Goal: Task Accomplishment & Management: Use online tool/utility

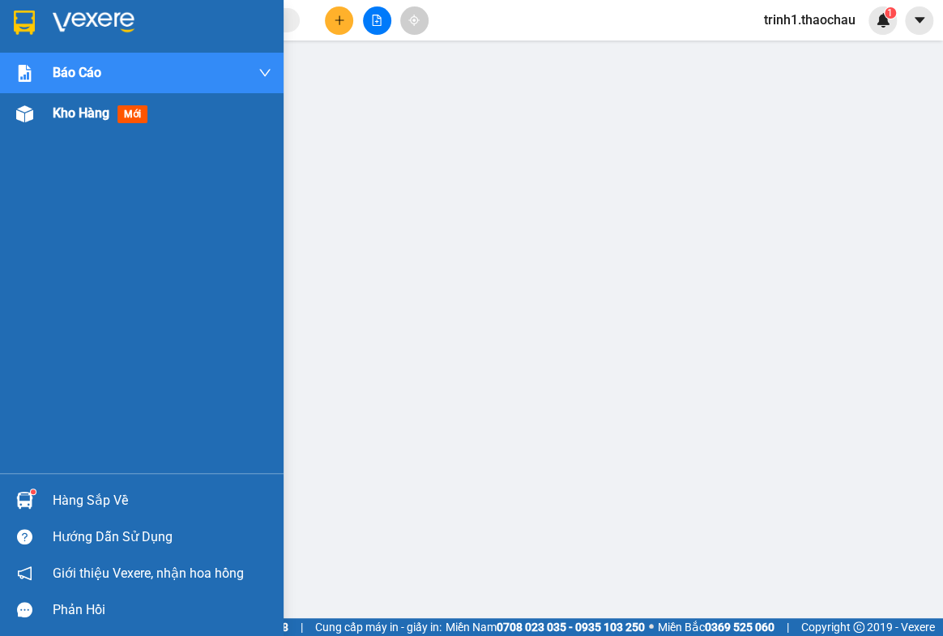
click at [96, 117] on span "Kho hàng" at bounding box center [81, 112] width 57 height 15
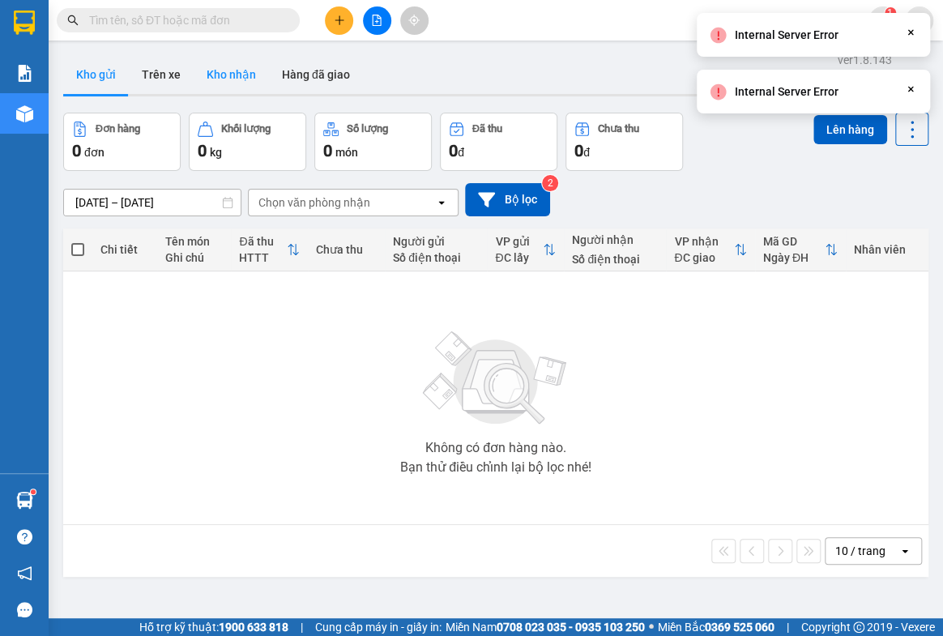
click at [226, 66] on button "Kho nhận" at bounding box center [231, 74] width 75 height 39
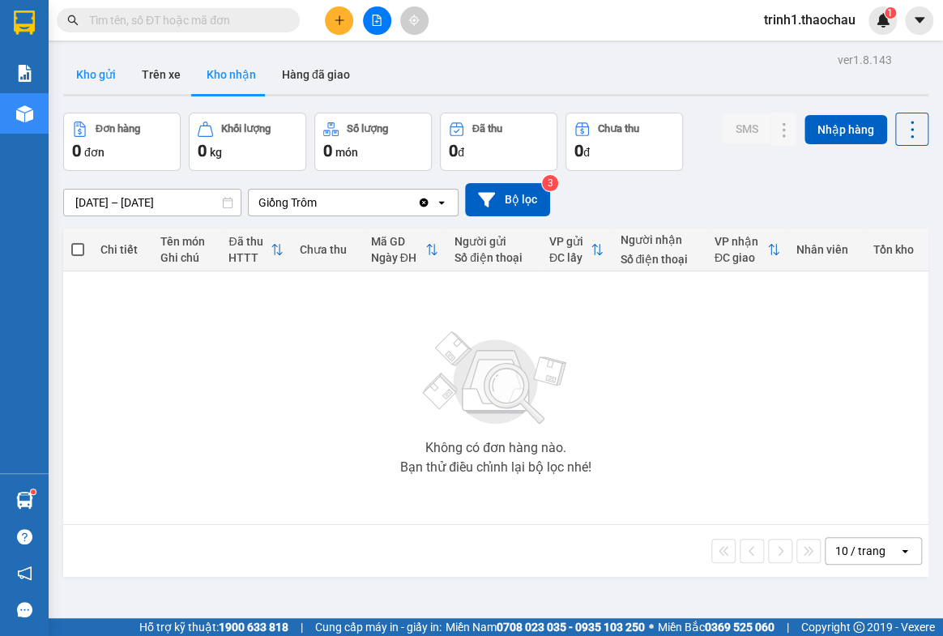
click at [105, 67] on button "Kho gửi" at bounding box center [96, 74] width 66 height 39
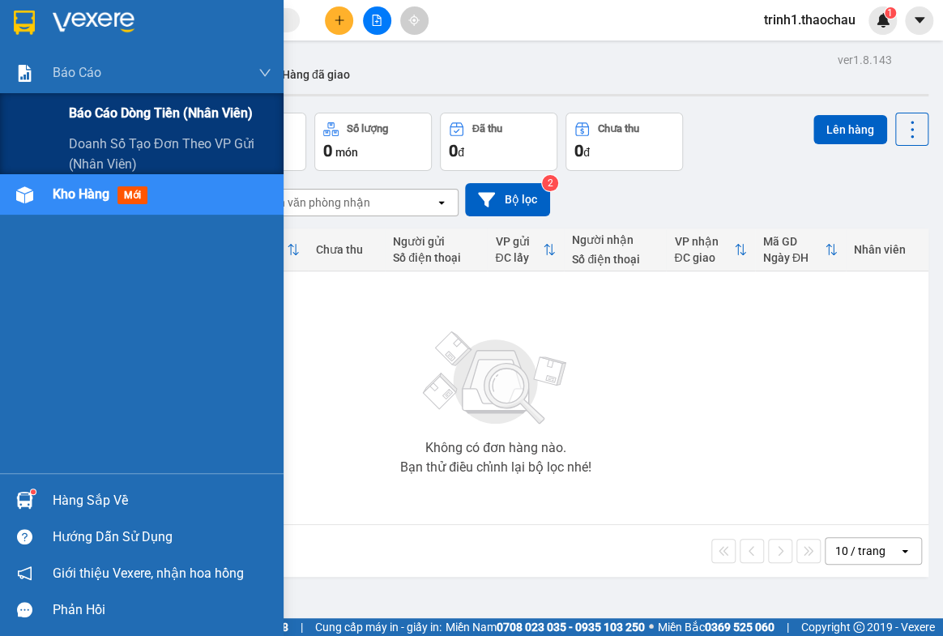
click at [97, 109] on span "Báo cáo dòng tiền (nhân viên)" at bounding box center [161, 113] width 184 height 20
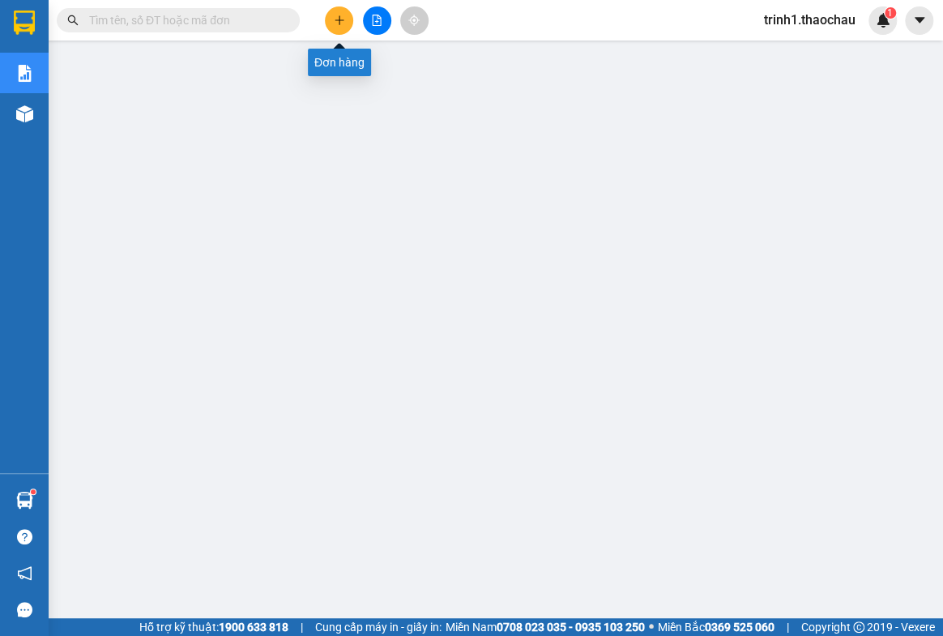
click at [342, 22] on icon "plus" at bounding box center [339, 20] width 11 height 11
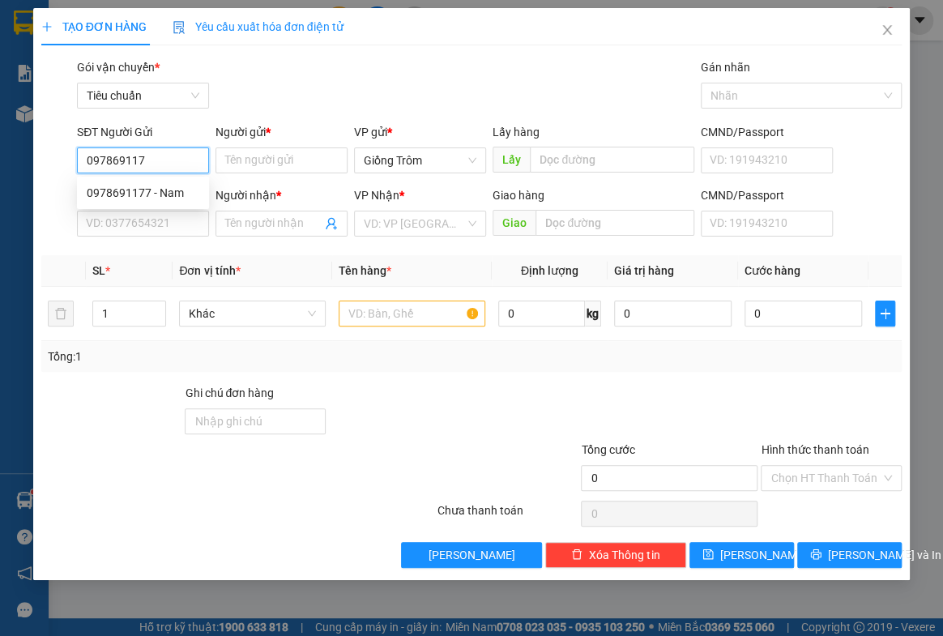
type input "0978691177"
click at [160, 194] on div "0978691177 - Nam" at bounding box center [143, 193] width 113 height 18
type input "Nam"
type input "0978691177"
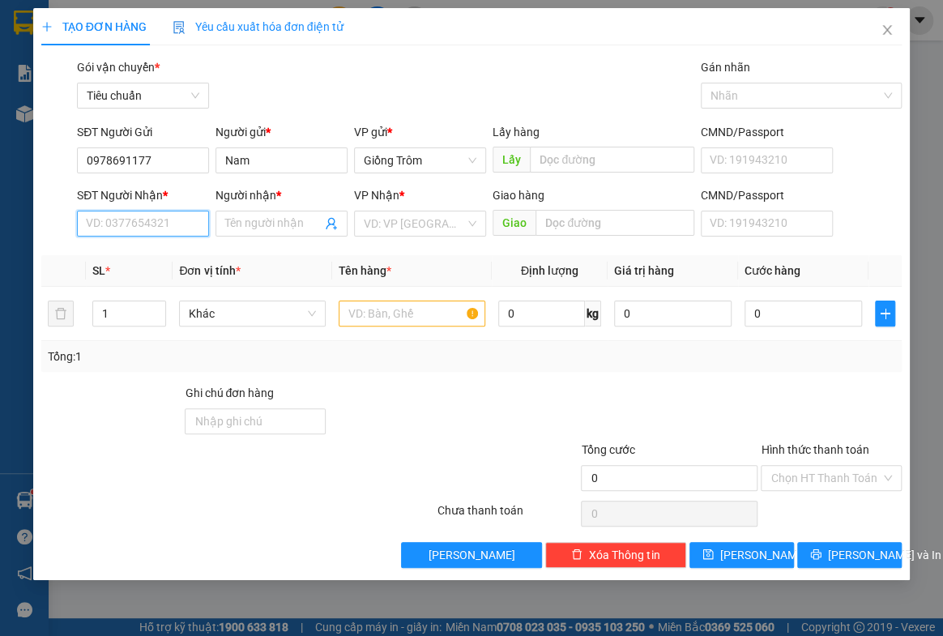
click at [162, 222] on input "SĐT Người Nhận *" at bounding box center [143, 224] width 132 height 26
type input "0938180175"
click at [164, 249] on div "0938180175 - Minh" at bounding box center [143, 256] width 113 height 18
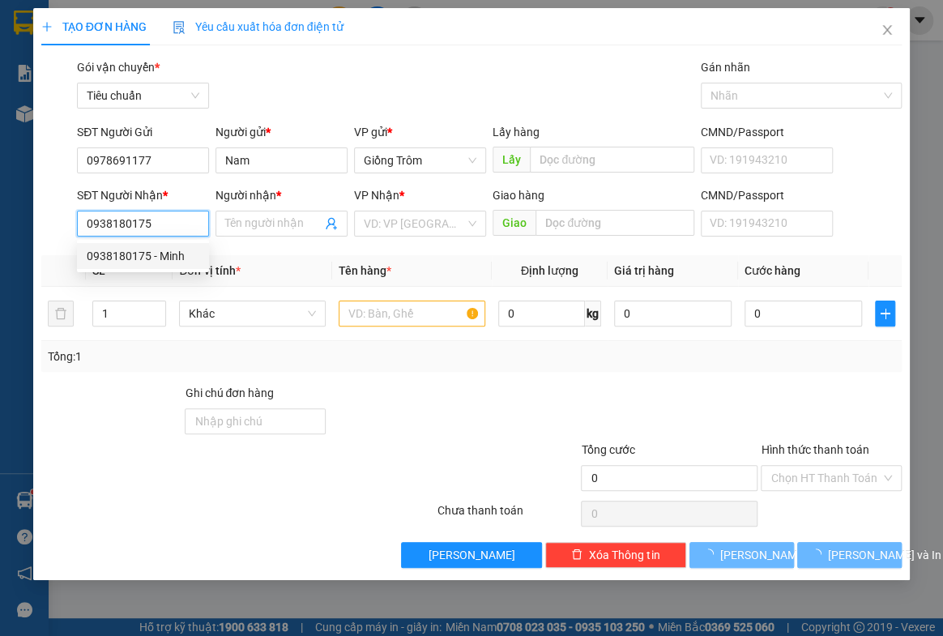
type input "Minh"
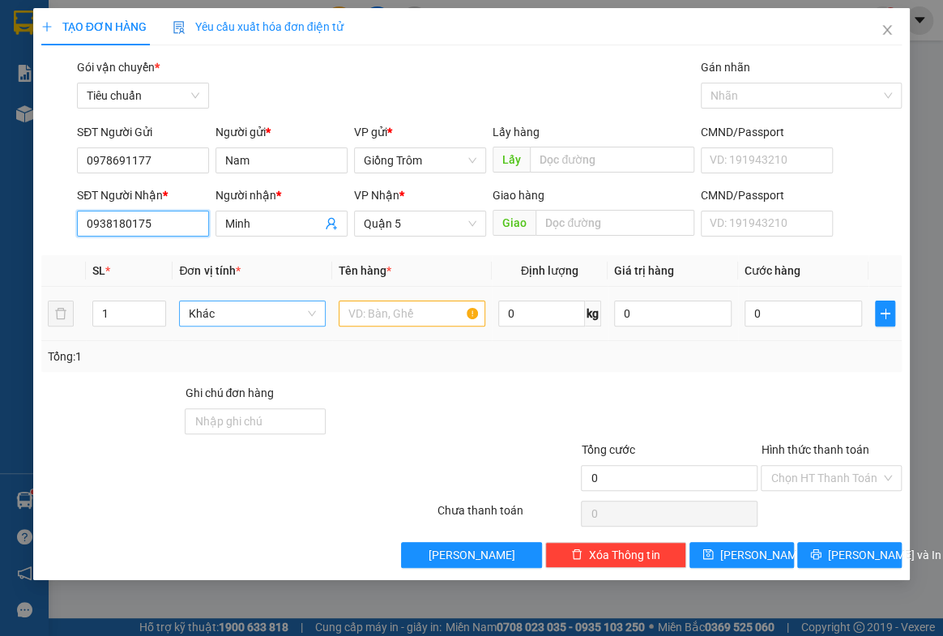
click at [245, 314] on span "Khác" at bounding box center [252, 313] width 127 height 24
type input "0938180175"
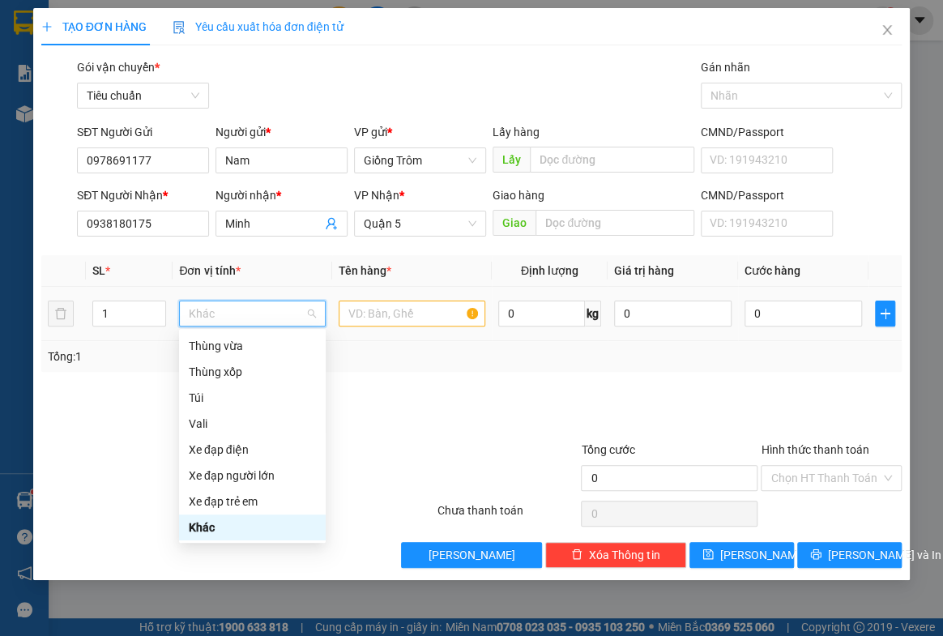
type input "2"
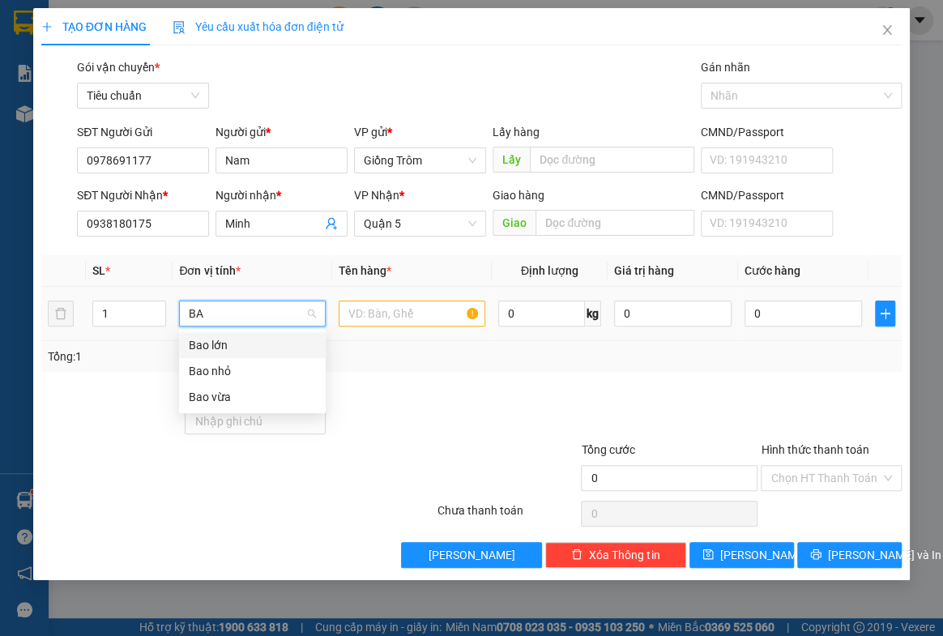
type input "BAO"
click at [198, 369] on div "Bao nhỏ" at bounding box center [252, 371] width 127 height 18
click at [130, 321] on input "1" at bounding box center [129, 313] width 72 height 24
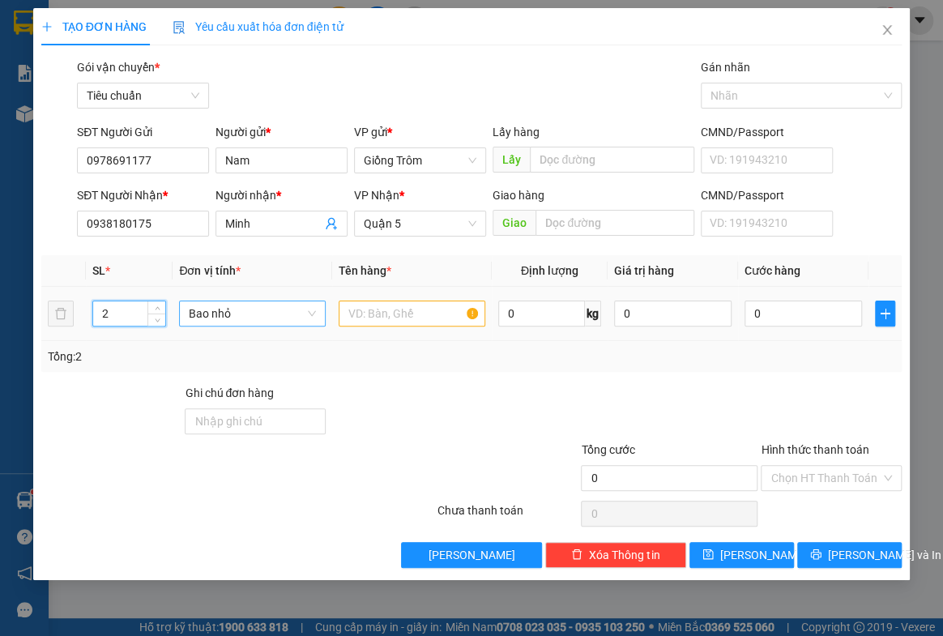
type input "2"
click at [436, 315] on input "text" at bounding box center [412, 314] width 147 height 26
type input "t"
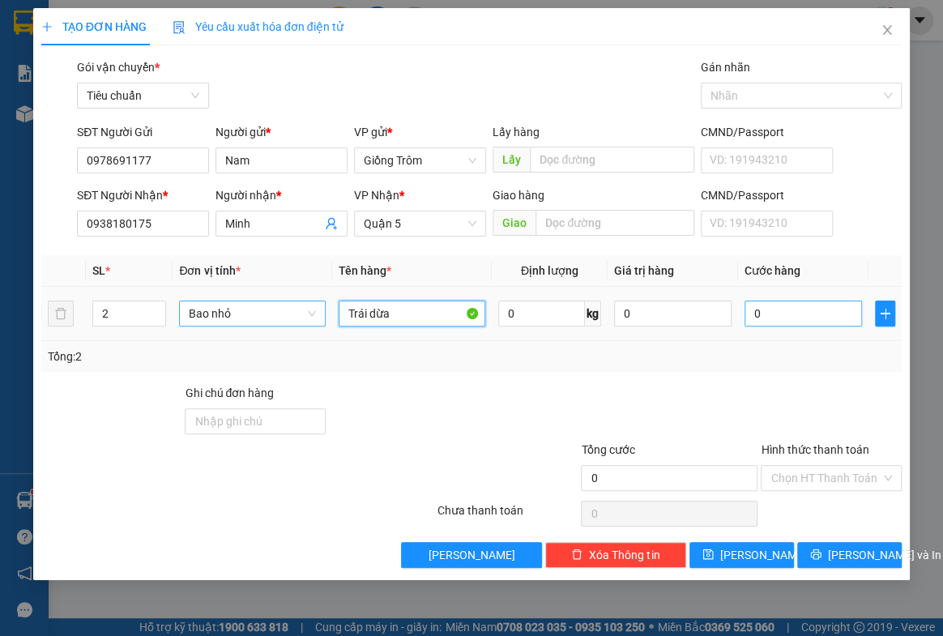
type input "Trái dừa"
click at [785, 316] on input "0" at bounding box center [802, 314] width 117 height 26
type input "7"
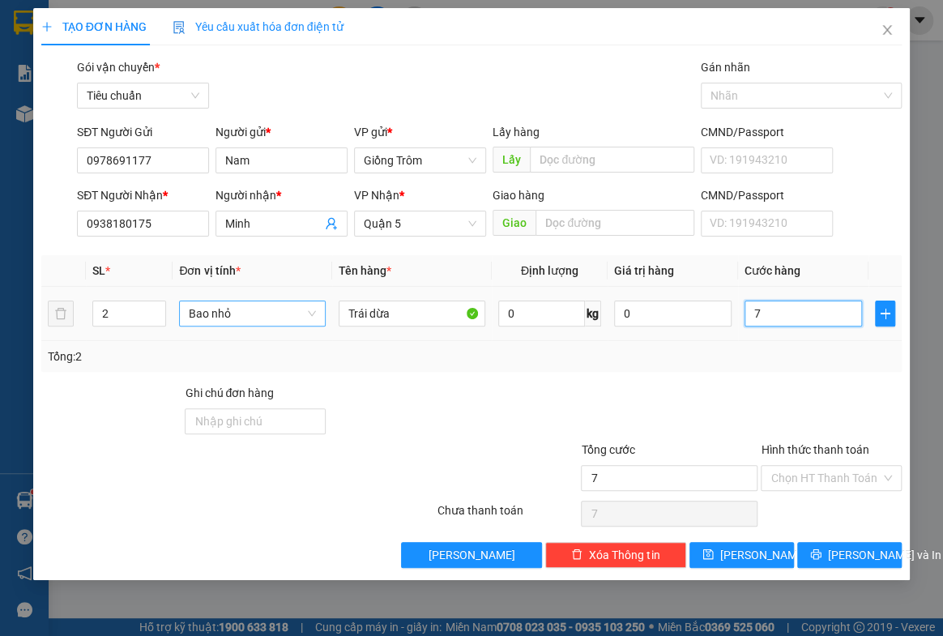
type input "70"
type input "70.000"
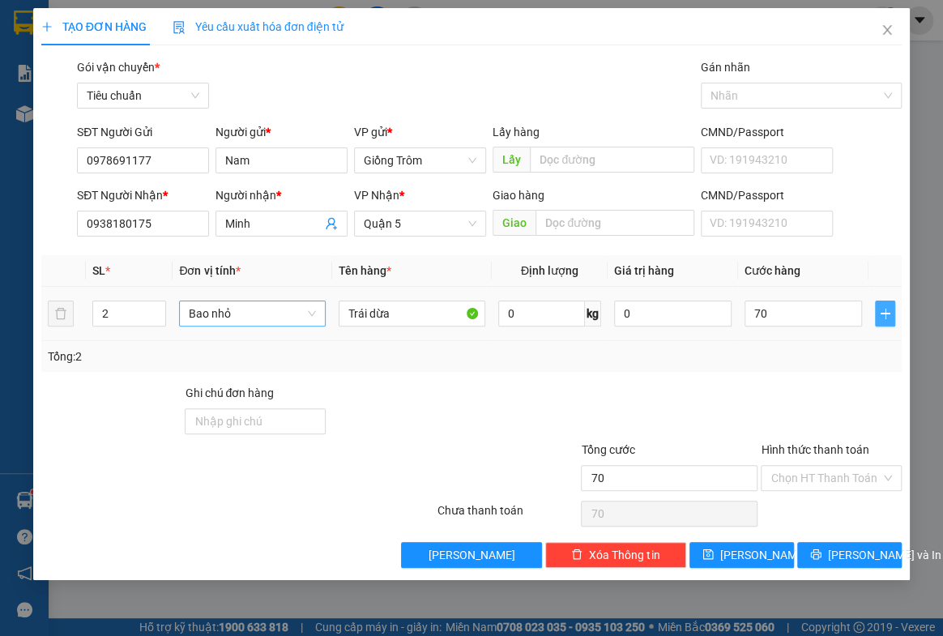
type input "70.000"
click at [889, 314] on icon "plus" at bounding box center [885, 313] width 13 height 13
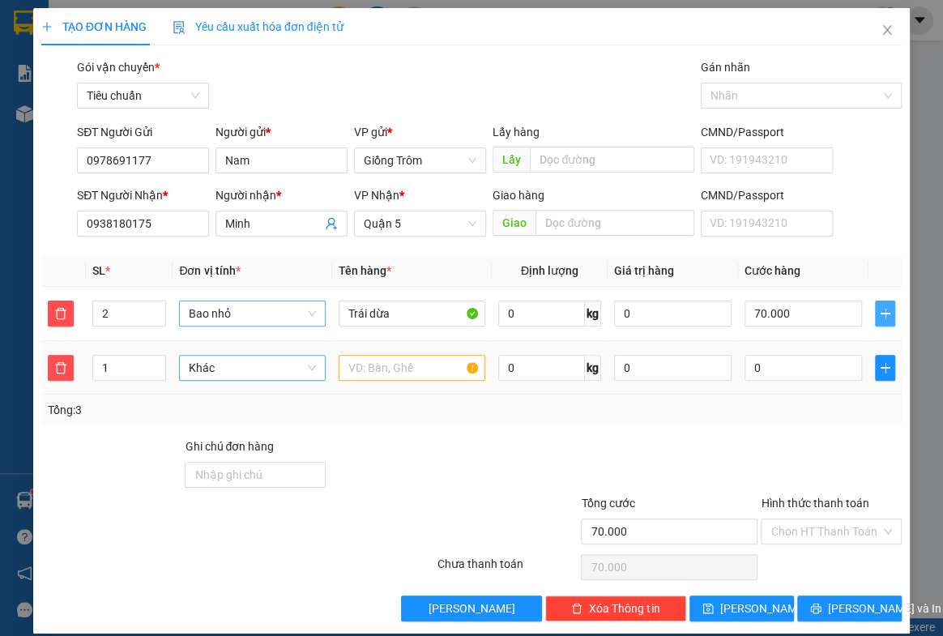
click at [211, 363] on span "Khác" at bounding box center [252, 368] width 127 height 24
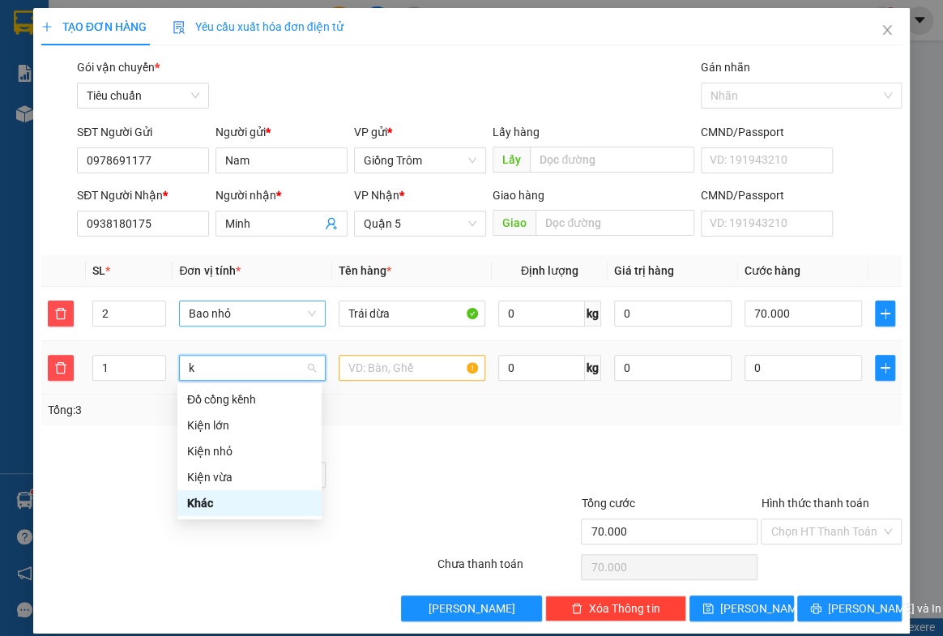
type input "ki"
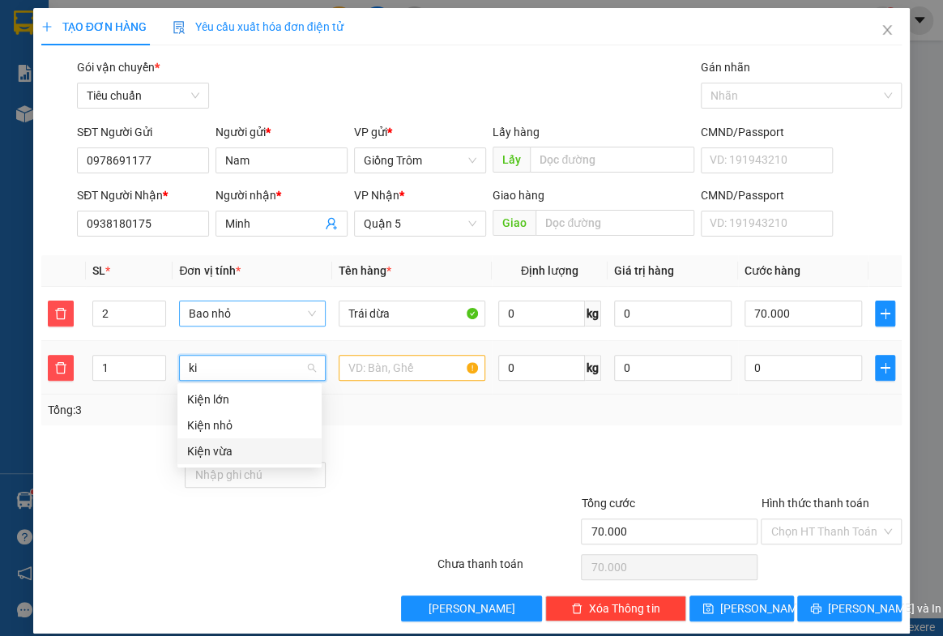
click at [218, 458] on div "Kiện vừa" at bounding box center [249, 451] width 125 height 18
click at [390, 368] on input "text" at bounding box center [412, 368] width 147 height 26
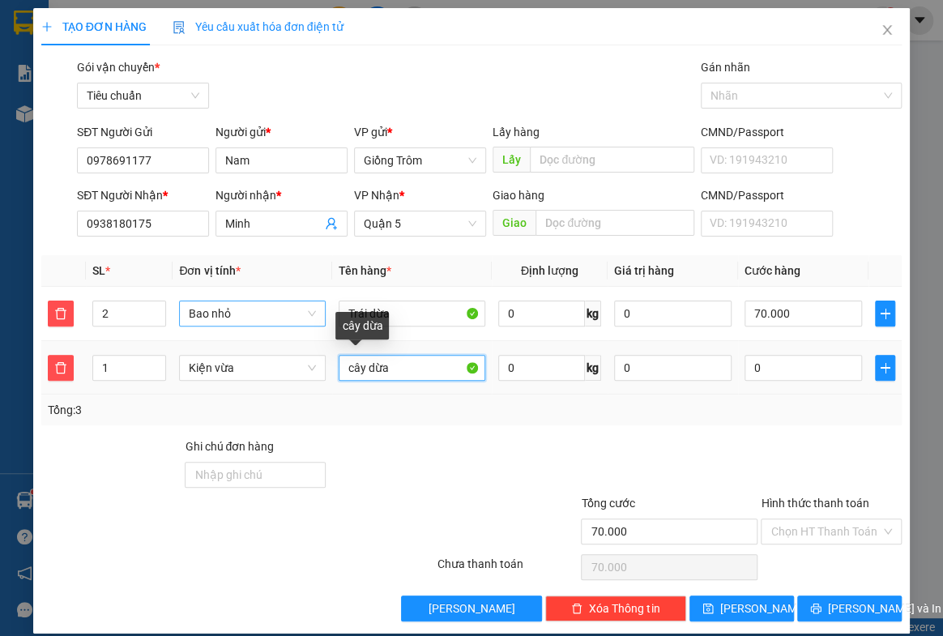
click at [354, 370] on input "cây dừa" at bounding box center [412, 368] width 147 height 26
click at [352, 366] on input "cây dừa" at bounding box center [412, 368] width 147 height 26
type input "Cây dừa"
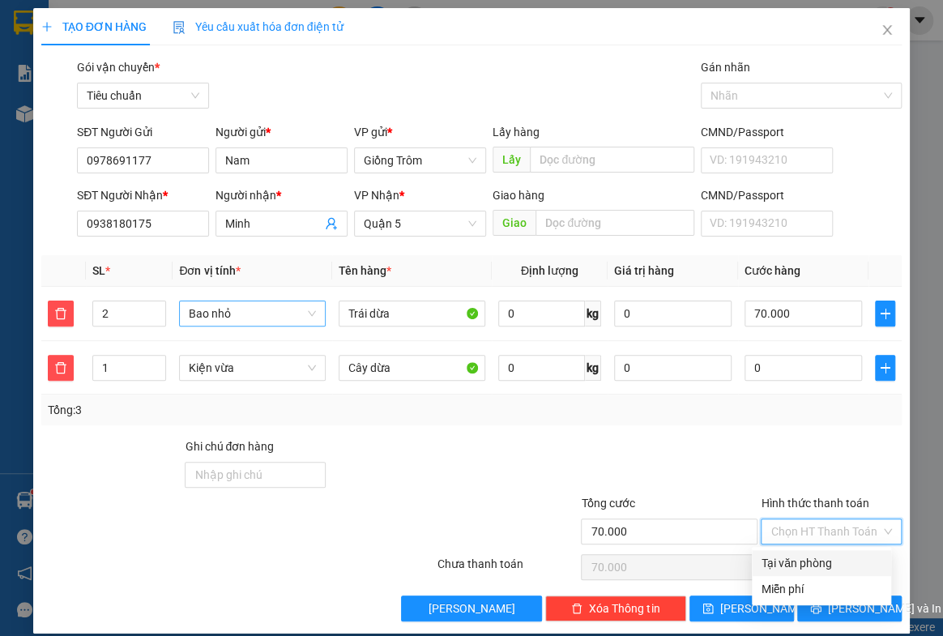
click at [784, 526] on input "Hình thức thanh toán" at bounding box center [825, 531] width 110 height 24
click at [779, 557] on div "Tại văn phòng" at bounding box center [821, 563] width 120 height 18
type input "0"
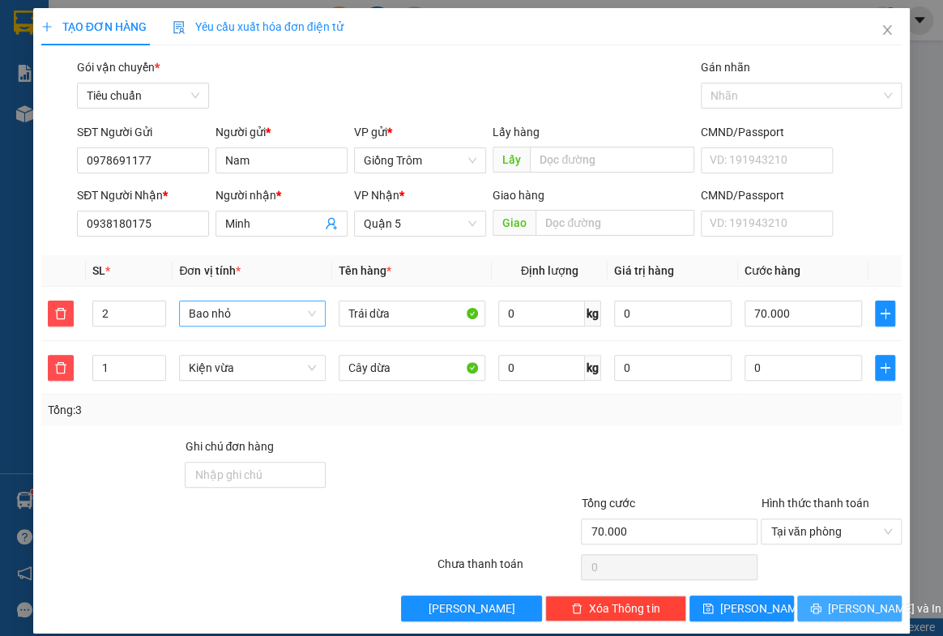
click at [842, 605] on span "[PERSON_NAME] và In" at bounding box center [884, 608] width 113 height 18
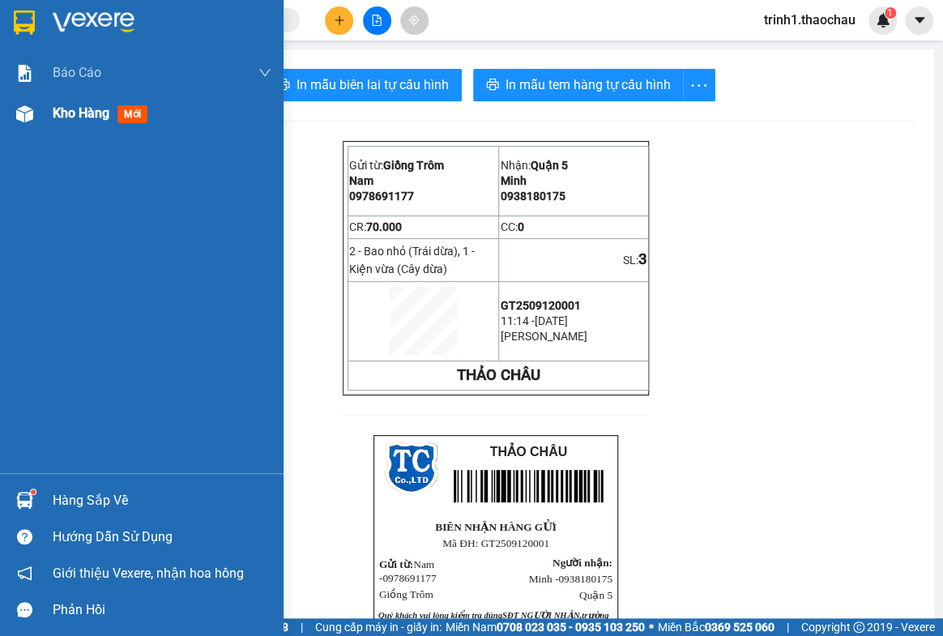
click at [81, 103] on div "Kho hàng mới" at bounding box center [103, 113] width 101 height 20
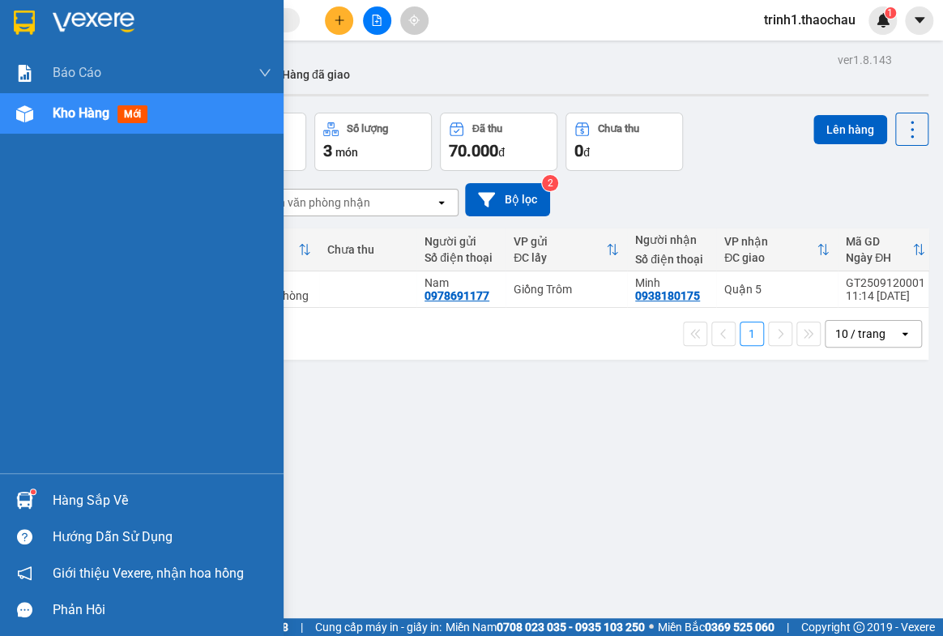
click at [98, 504] on div "Hàng sắp về" at bounding box center [162, 500] width 219 height 24
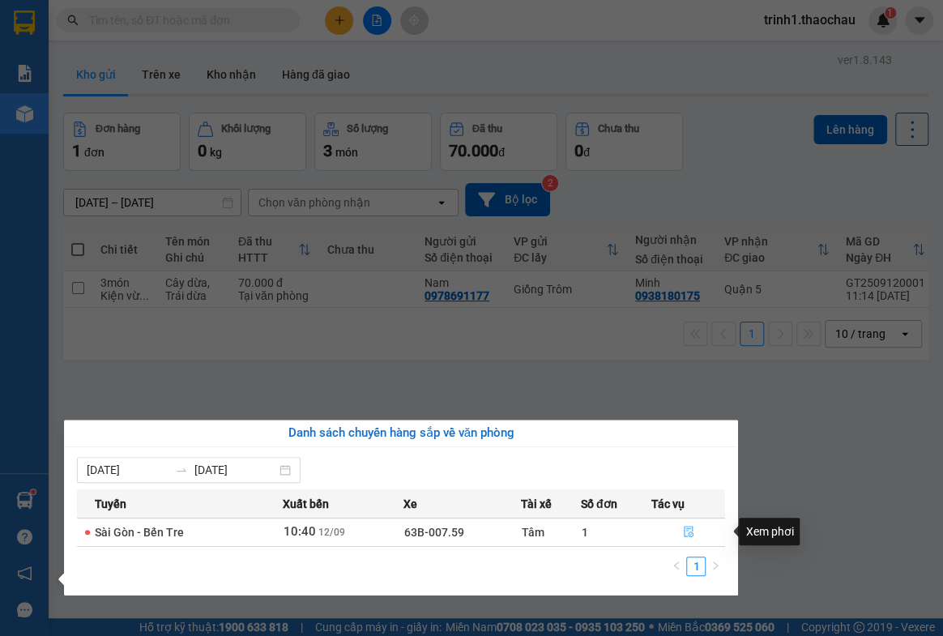
click at [691, 527] on icon "file-done" at bounding box center [689, 531] width 10 height 11
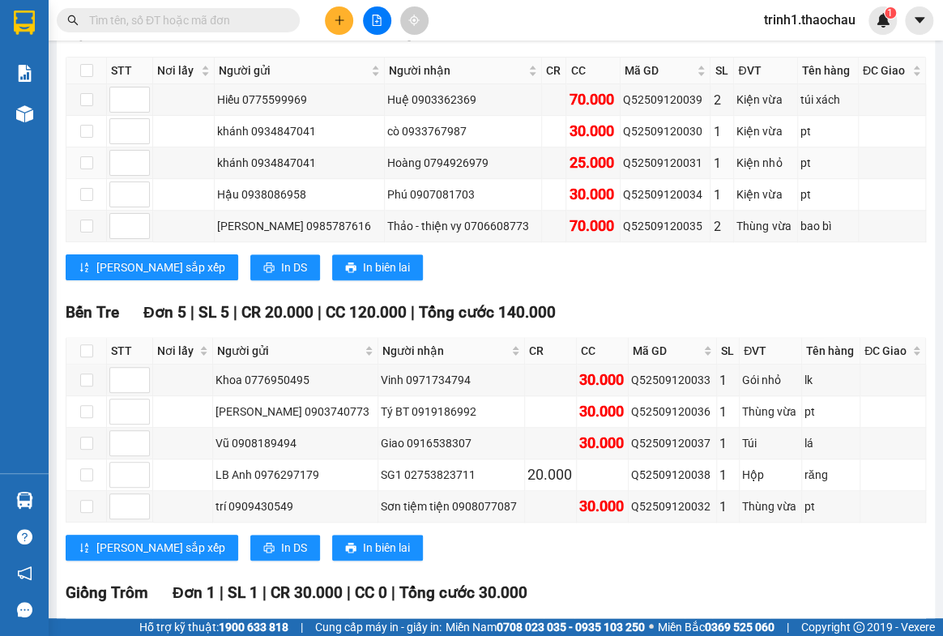
scroll to position [433, 0]
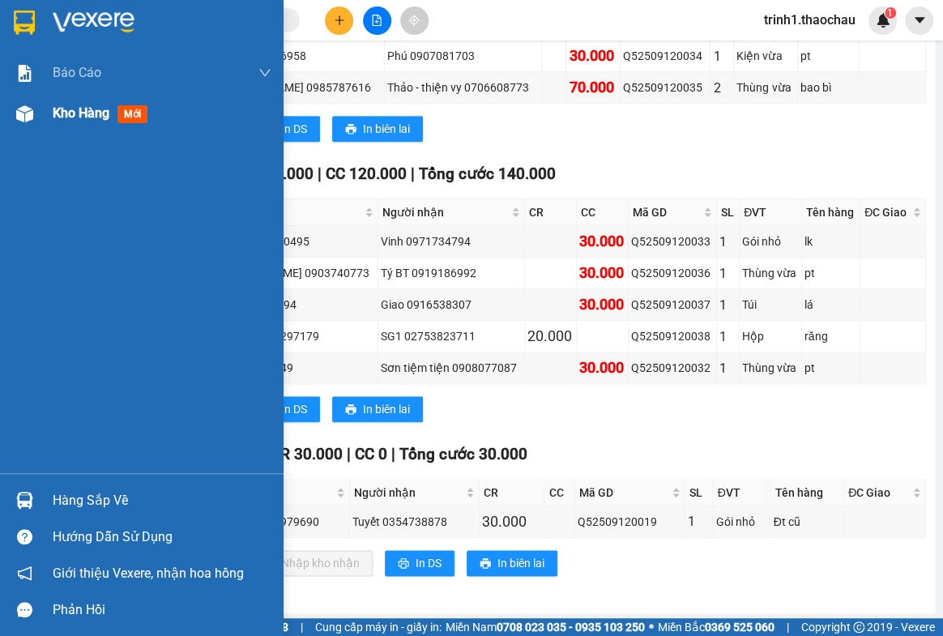
click at [95, 114] on span "Kho hàng" at bounding box center [81, 112] width 57 height 15
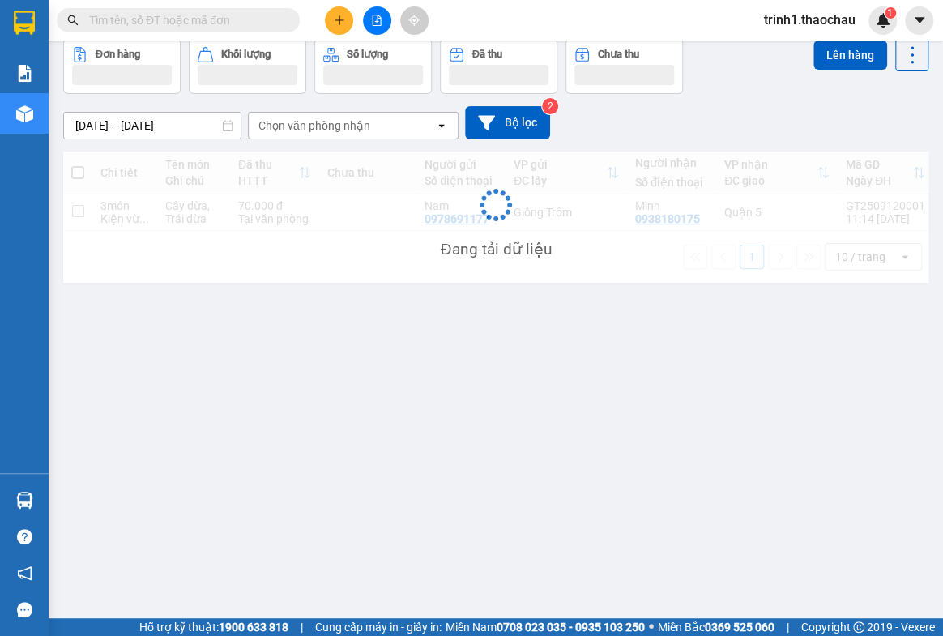
scroll to position [74, 0]
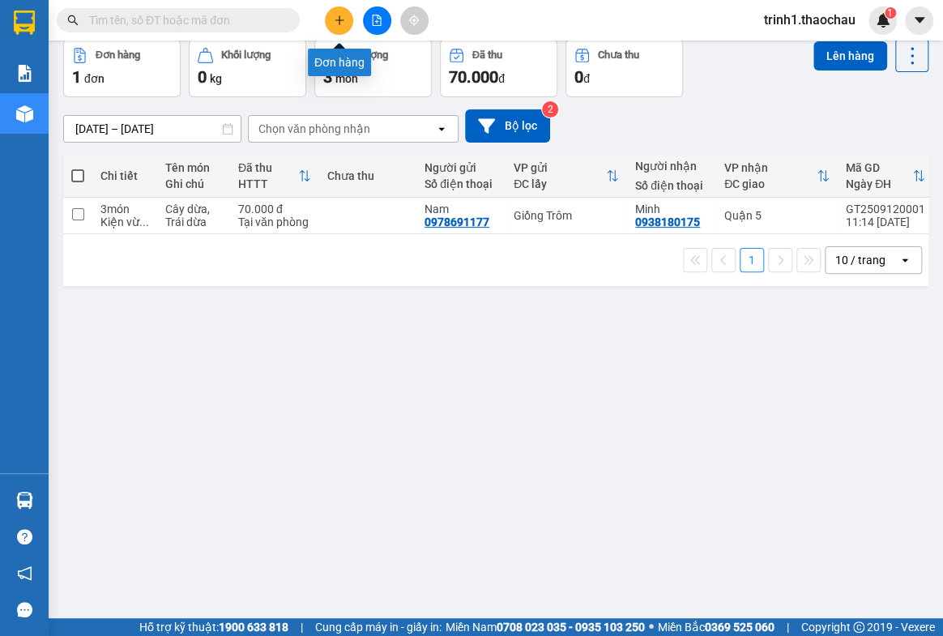
click at [339, 17] on icon "plus" at bounding box center [339, 19] width 1 height 9
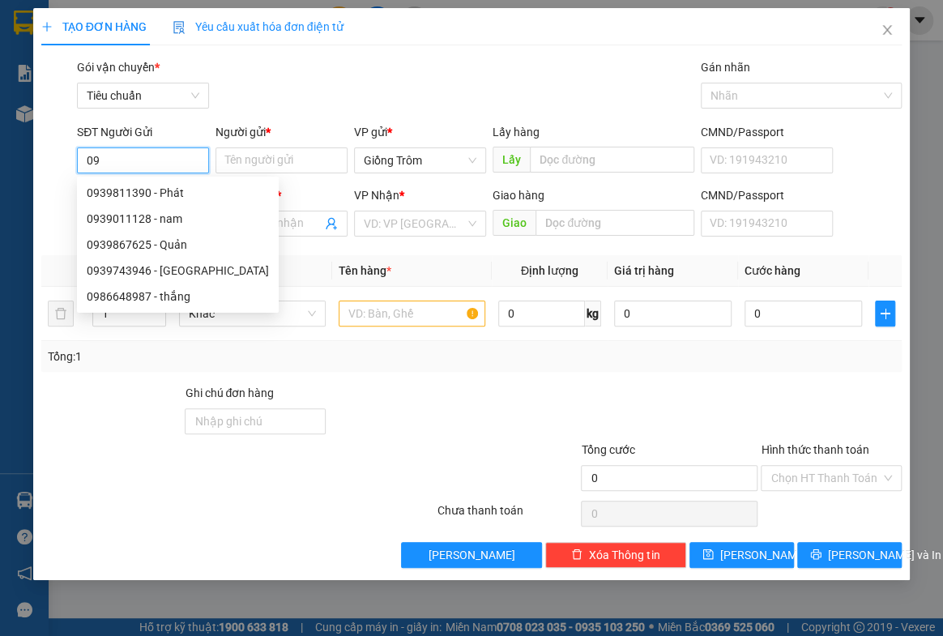
type input "0"
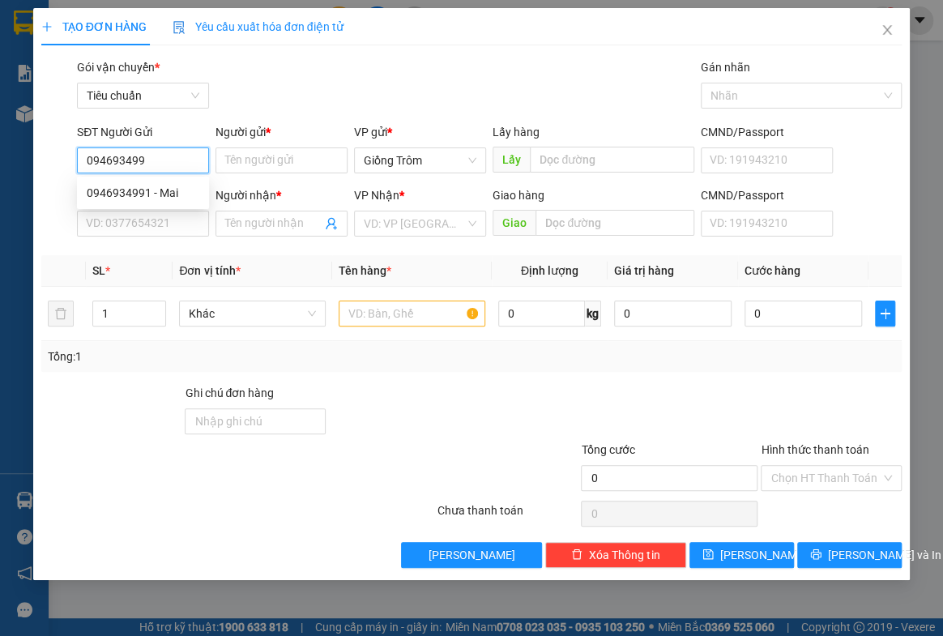
type input "0946934991"
click at [143, 181] on div "0946934991 - Mai" at bounding box center [143, 193] width 132 height 26
type input "Mai"
type input "0946934991"
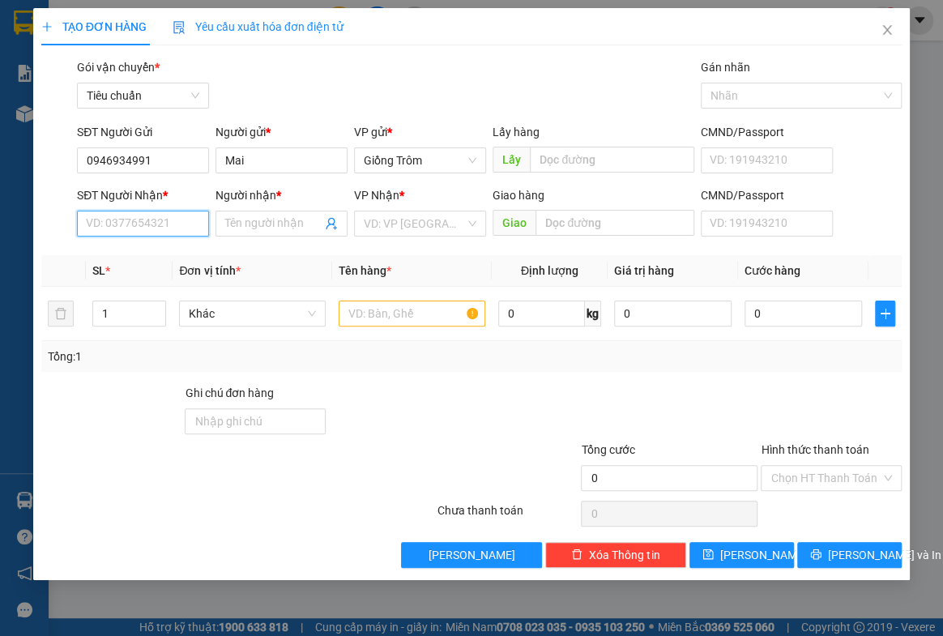
click at [147, 231] on input "SĐT Người Nhận *" at bounding box center [143, 224] width 132 height 26
click at [159, 282] on div "0939804994 - anh Nhựt" at bounding box center [147, 282] width 121 height 18
type input "0939804994"
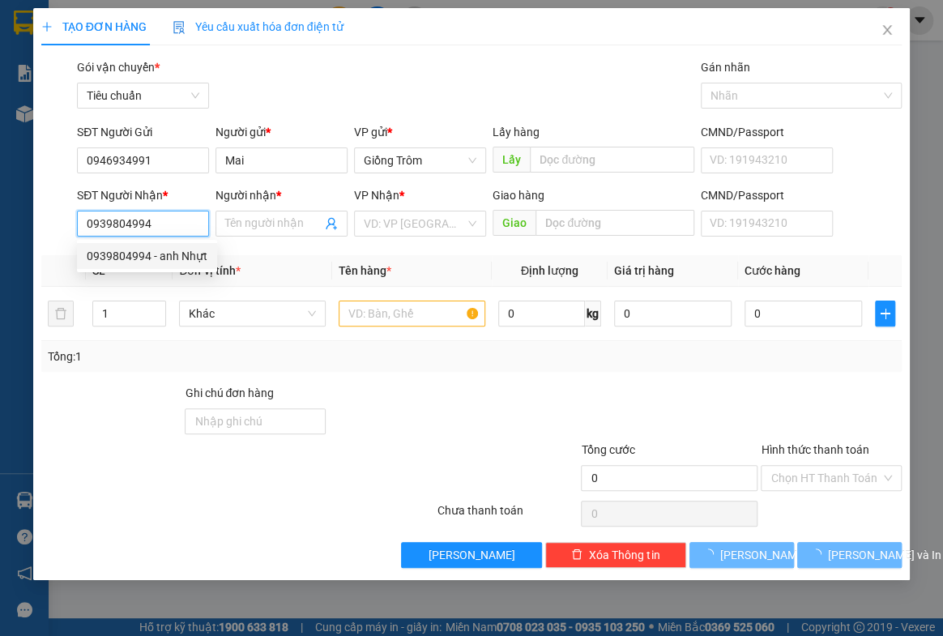
type input "anh Nhựt"
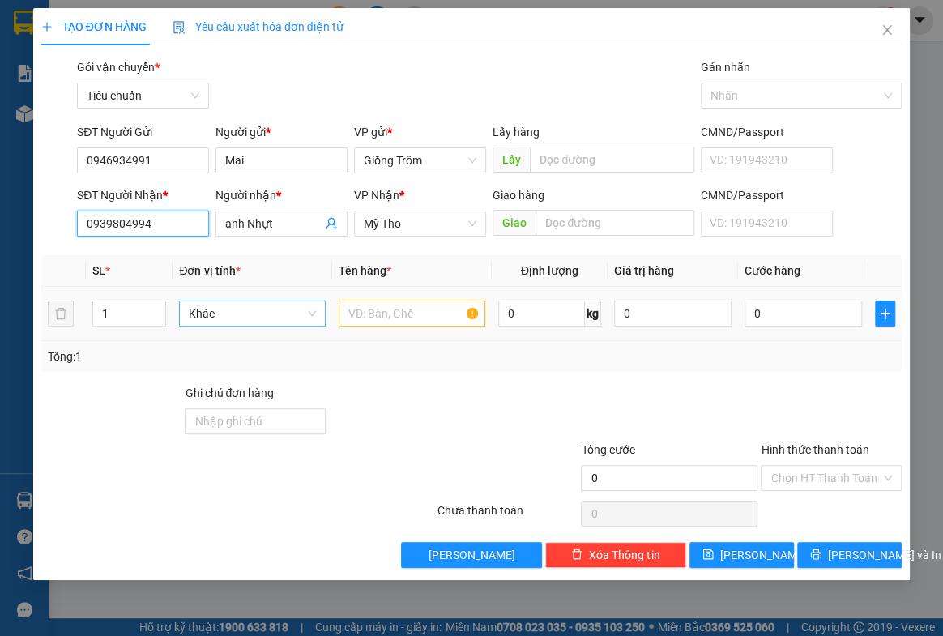
click at [232, 312] on span "Khác" at bounding box center [252, 313] width 127 height 24
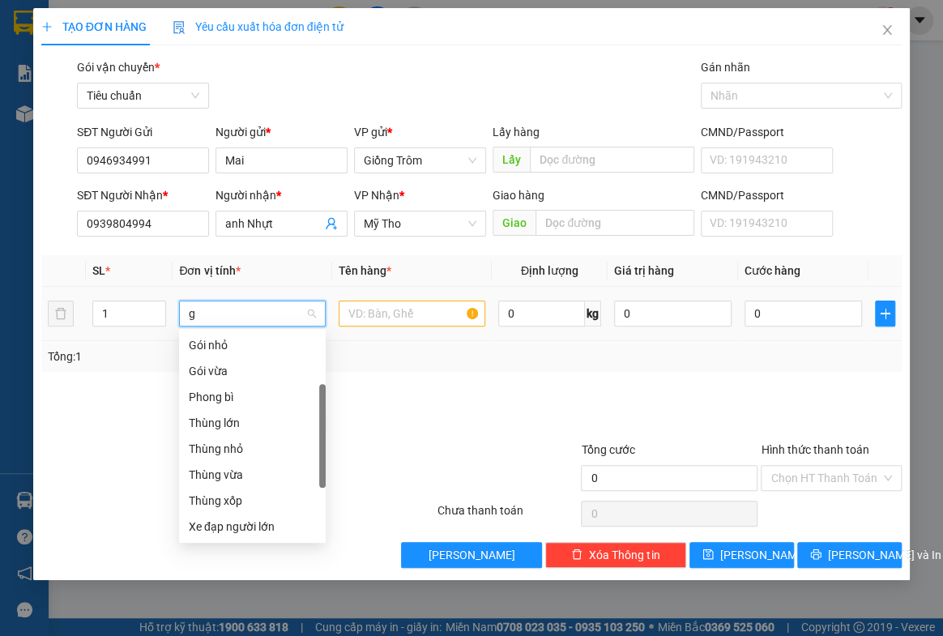
scroll to position [25, 0]
type input "gi"
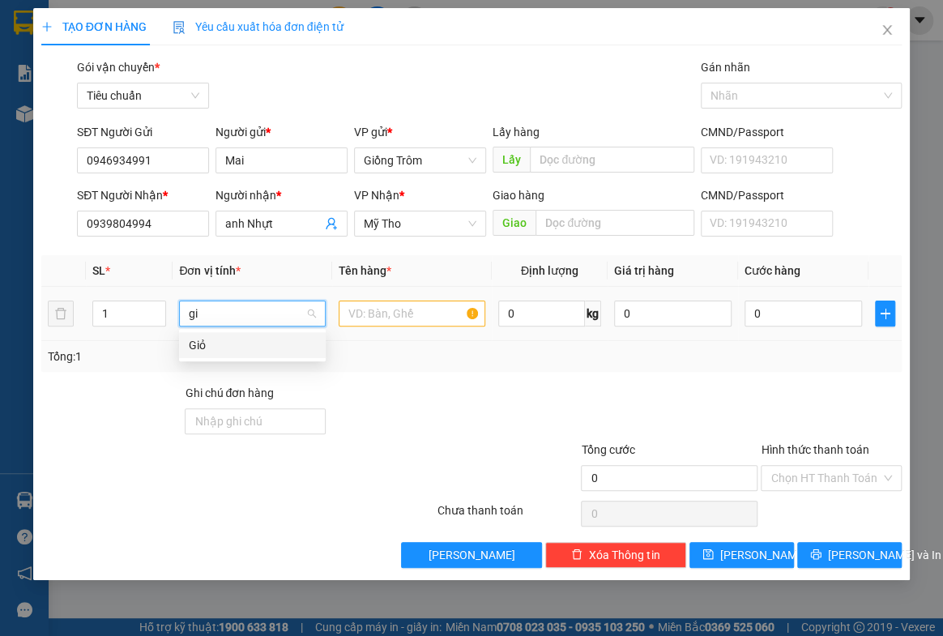
drag, startPoint x: 230, startPoint y: 335, endPoint x: 297, endPoint y: 334, distance: 67.2
click at [232, 336] on div "Giỏ" at bounding box center [252, 345] width 127 height 18
click at [403, 305] on input "text" at bounding box center [412, 314] width 147 height 26
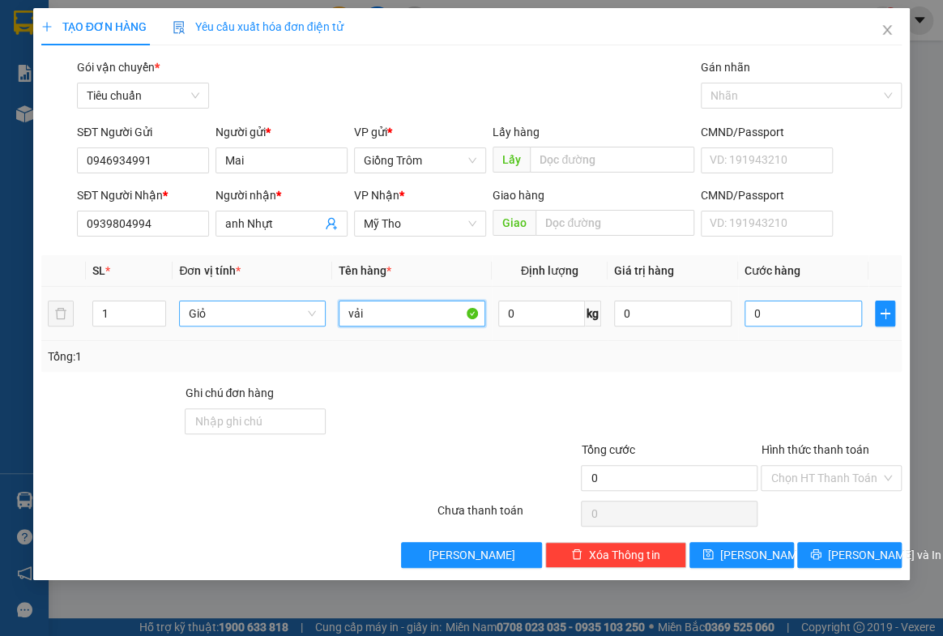
type input "vải"
click at [761, 313] on input "0" at bounding box center [802, 314] width 117 height 26
type input "5"
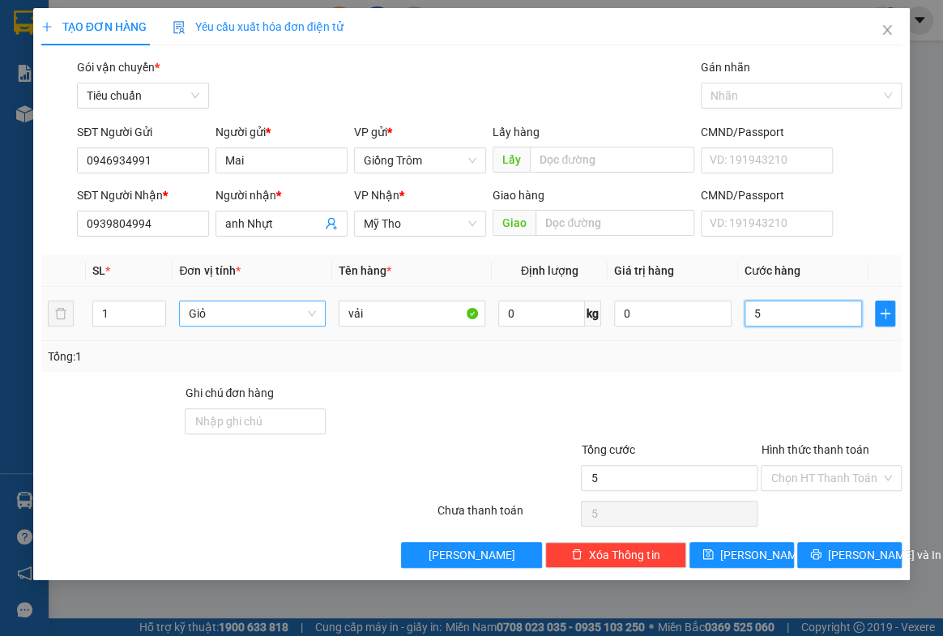
type input "50"
type input "50.000"
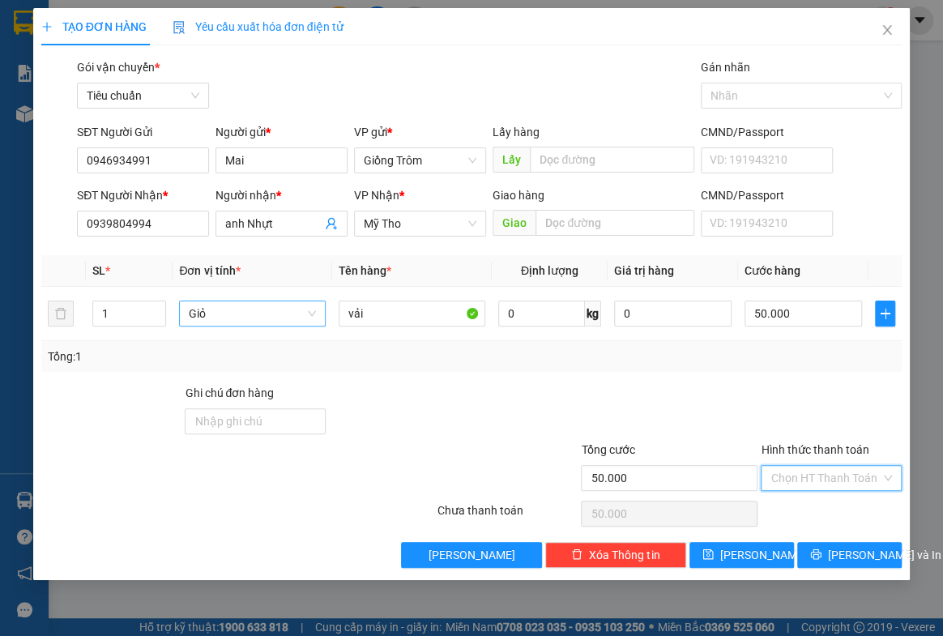
click at [837, 471] on input "Hình thức thanh toán" at bounding box center [825, 478] width 110 height 24
click at [803, 508] on div "Tại văn phòng" at bounding box center [830, 510] width 121 height 18
type input "0"
click at [849, 558] on span "[PERSON_NAME] và In" at bounding box center [884, 555] width 113 height 18
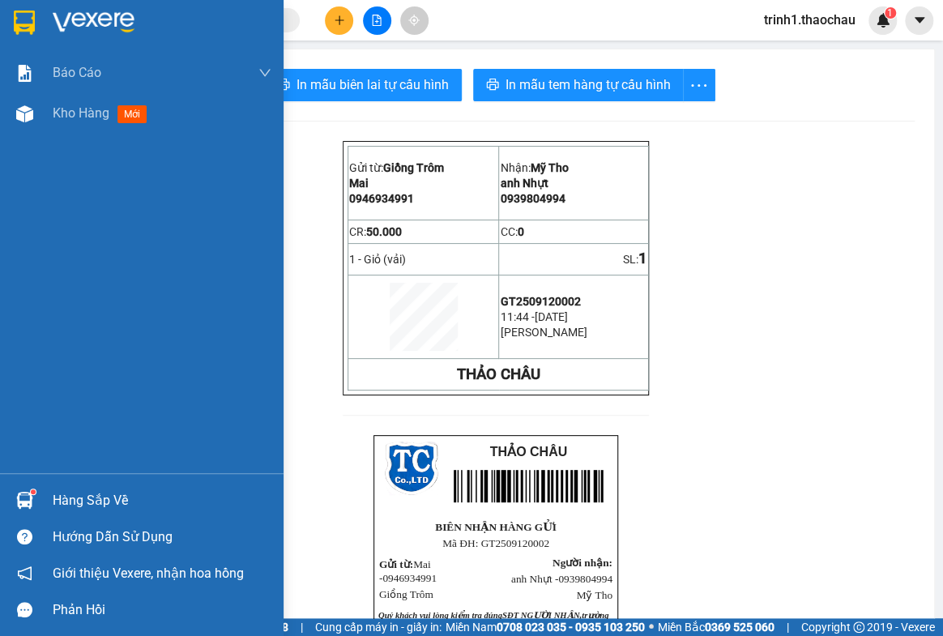
click at [55, 492] on div "Hàng sắp về" at bounding box center [162, 500] width 219 height 24
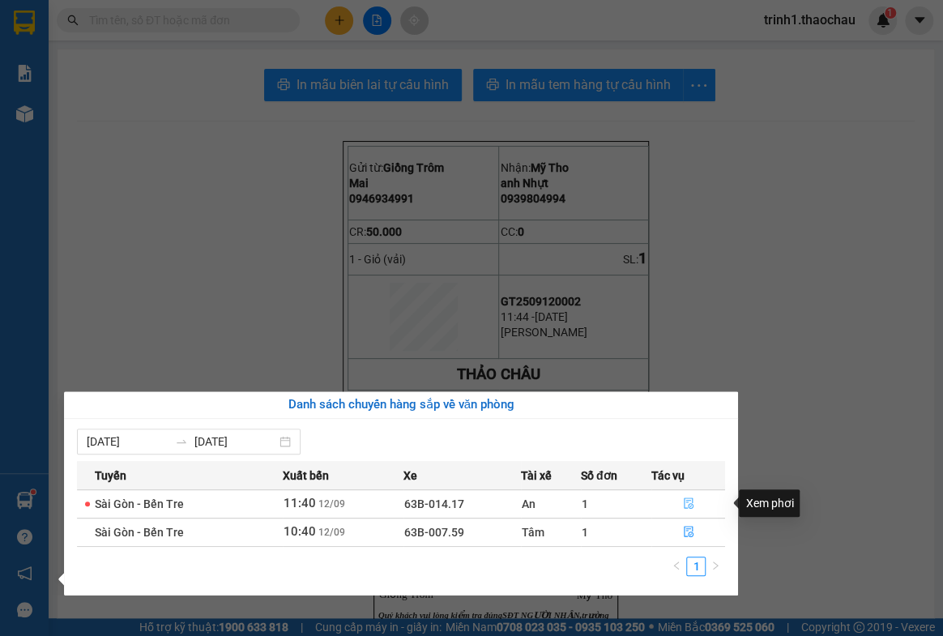
click at [688, 502] on icon "file-done" at bounding box center [688, 502] width 11 height 11
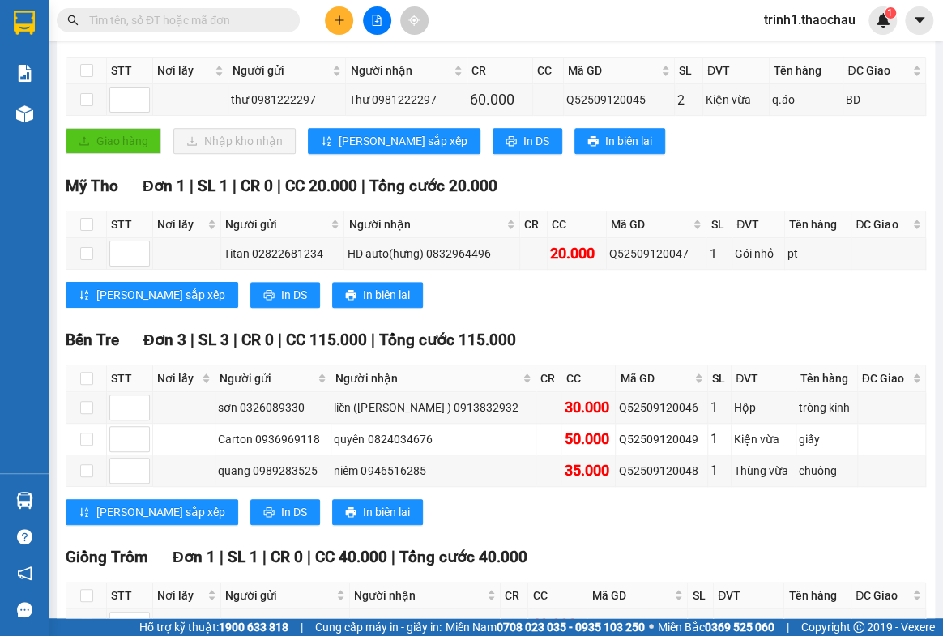
scroll to position [397, 0]
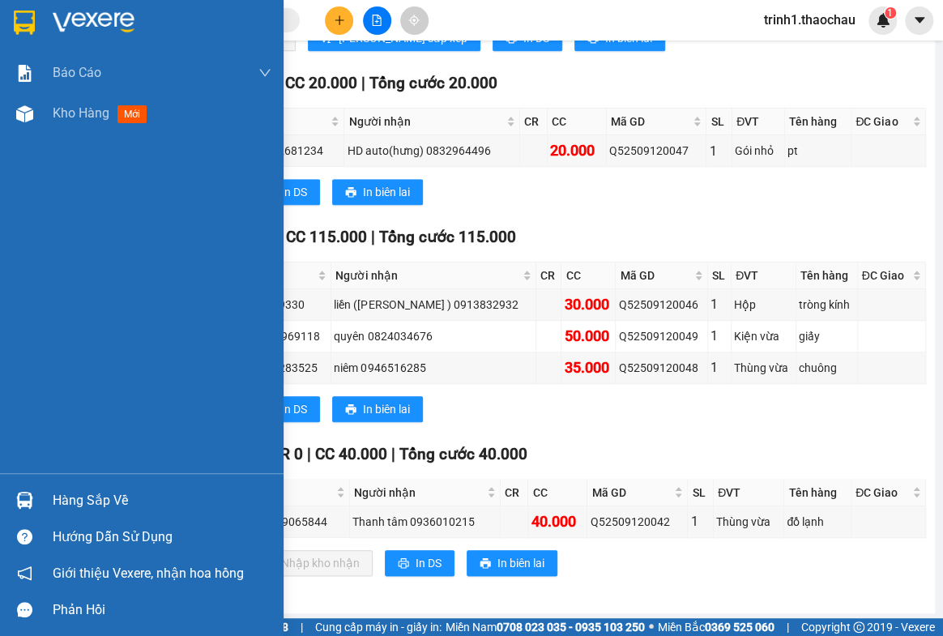
click at [96, 501] on div "Hàng sắp về" at bounding box center [162, 500] width 219 height 24
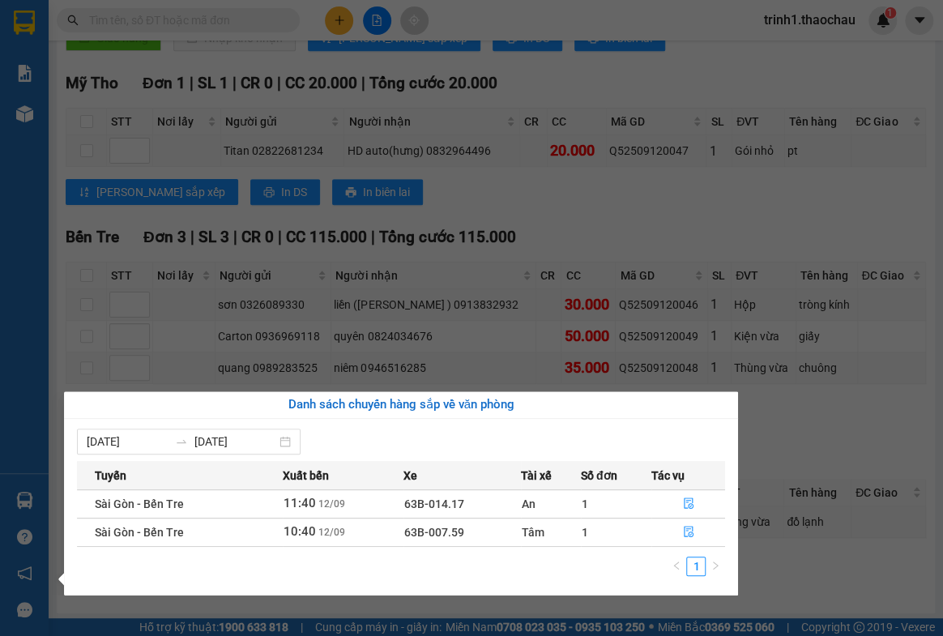
drag, startPoint x: 800, startPoint y: 575, endPoint x: 477, endPoint y: 381, distance: 377.1
click at [799, 574] on section "Kết quả tìm kiếm ( 0 ) Bộ lọc No Data trinh1.thaochau 1 Báo cáo Báo cáo dòng ti…" at bounding box center [471, 318] width 943 height 636
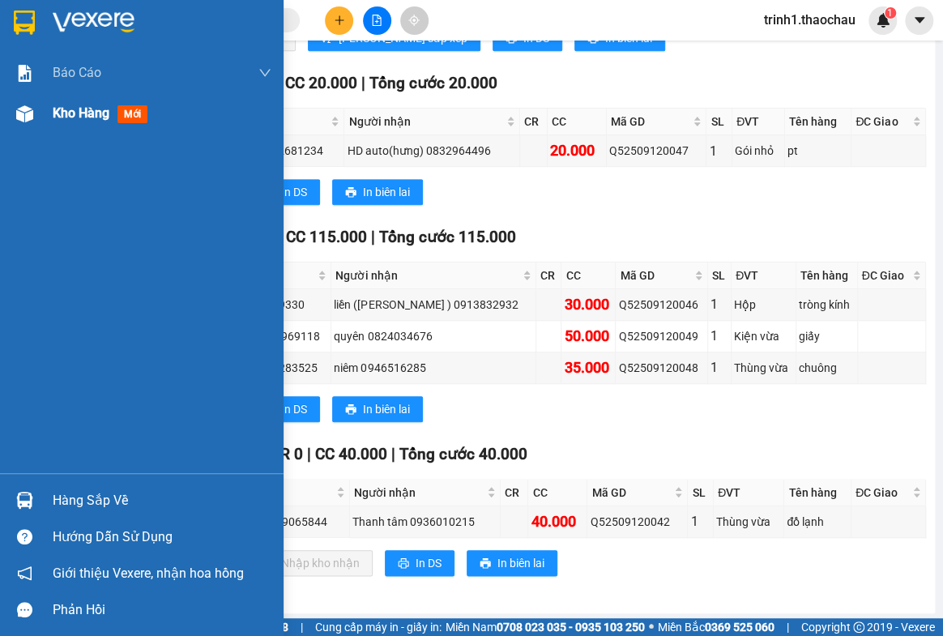
click at [67, 115] on span "Kho hàng" at bounding box center [81, 112] width 57 height 15
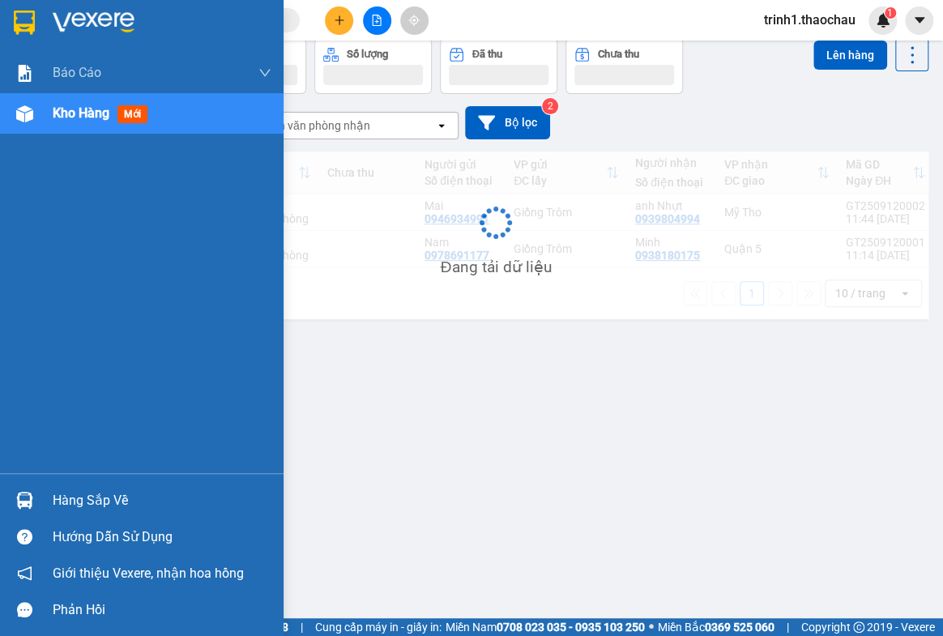
scroll to position [74, 0]
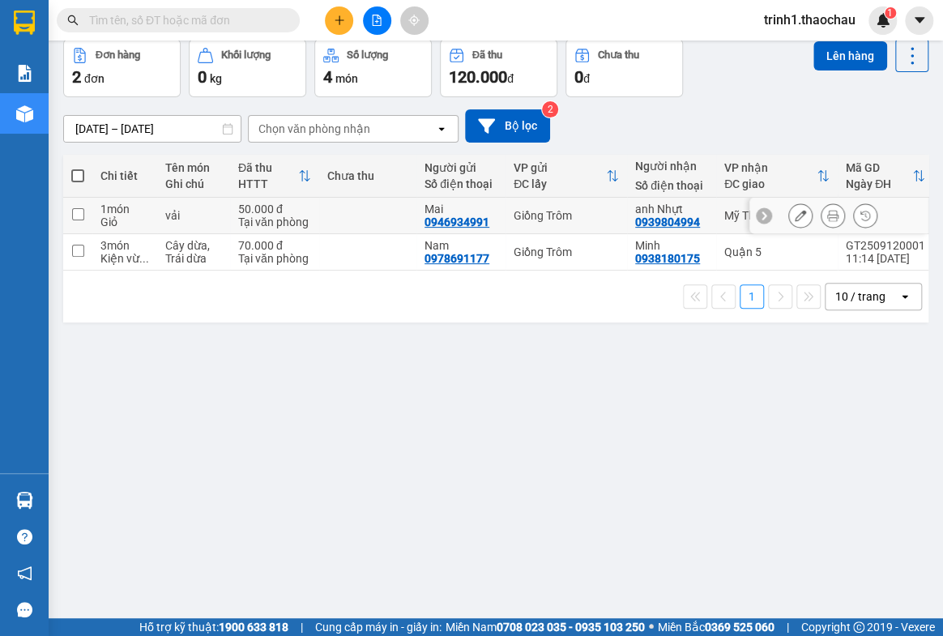
click at [75, 211] on input "checkbox" at bounding box center [78, 214] width 12 height 12
checkbox input "true"
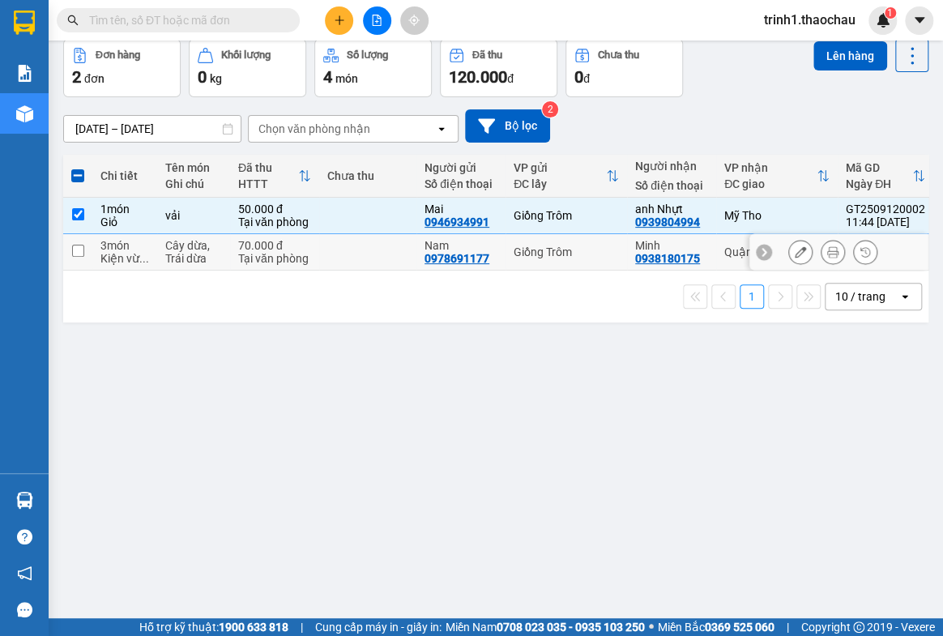
click at [81, 252] on input "checkbox" at bounding box center [78, 251] width 12 height 12
checkbox input "true"
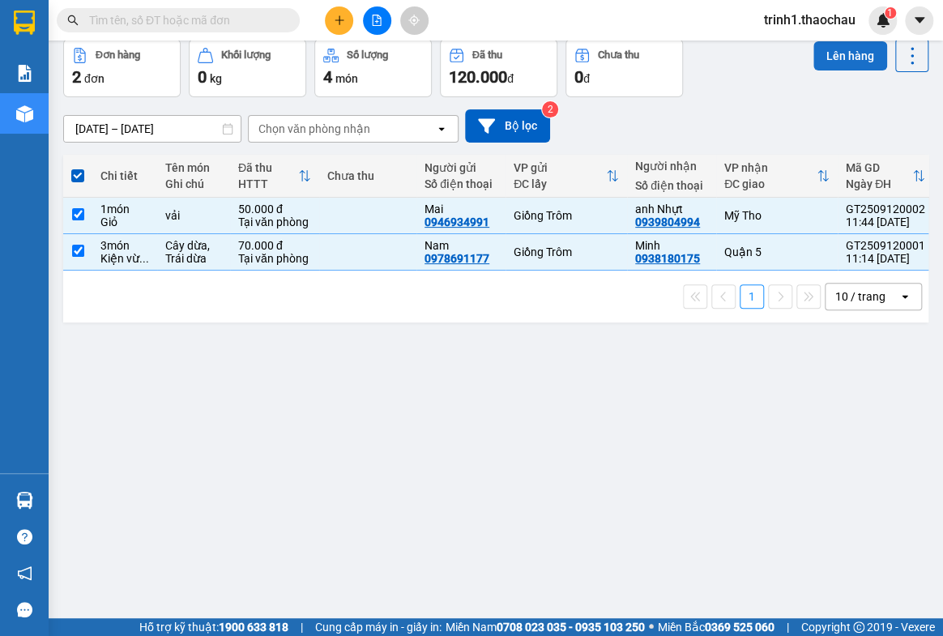
click at [833, 57] on button "Lên hàng" at bounding box center [850, 55] width 74 height 29
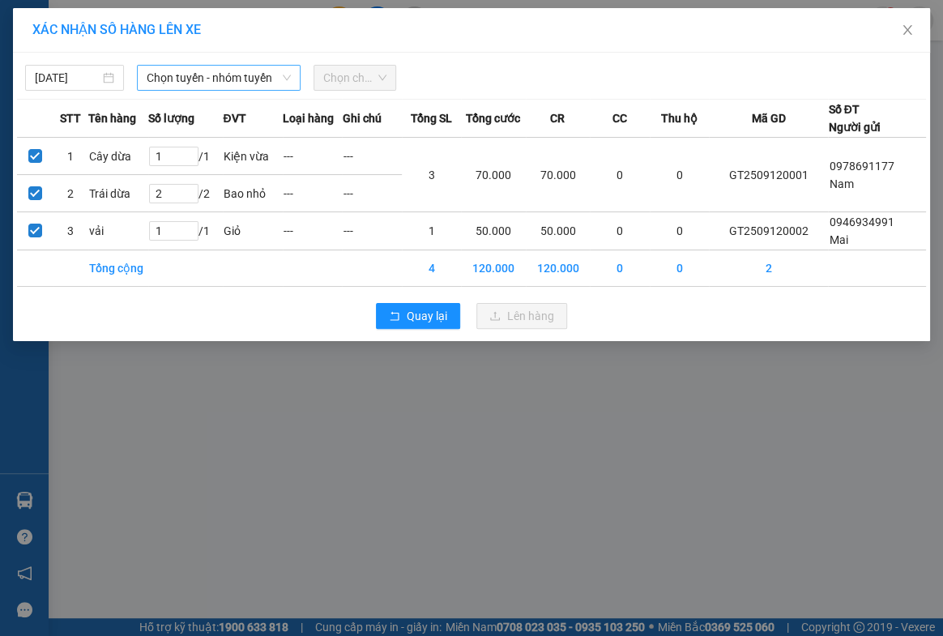
click at [185, 75] on span "Chọn tuyến - nhóm tuyến" at bounding box center [218, 78] width 143 height 24
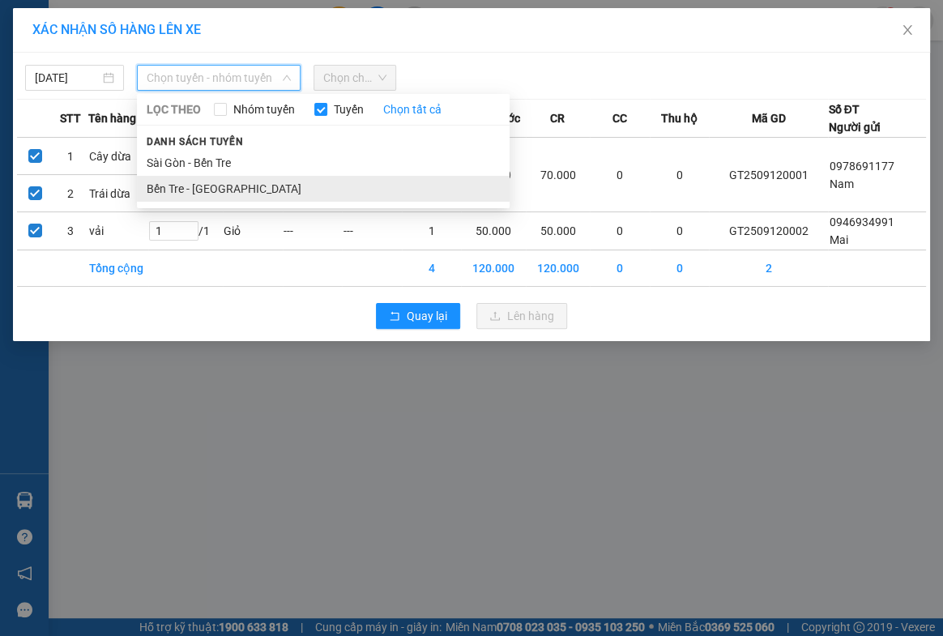
click at [187, 182] on li "Bến Tre - [GEOGRAPHIC_DATA]" at bounding box center [323, 189] width 373 height 26
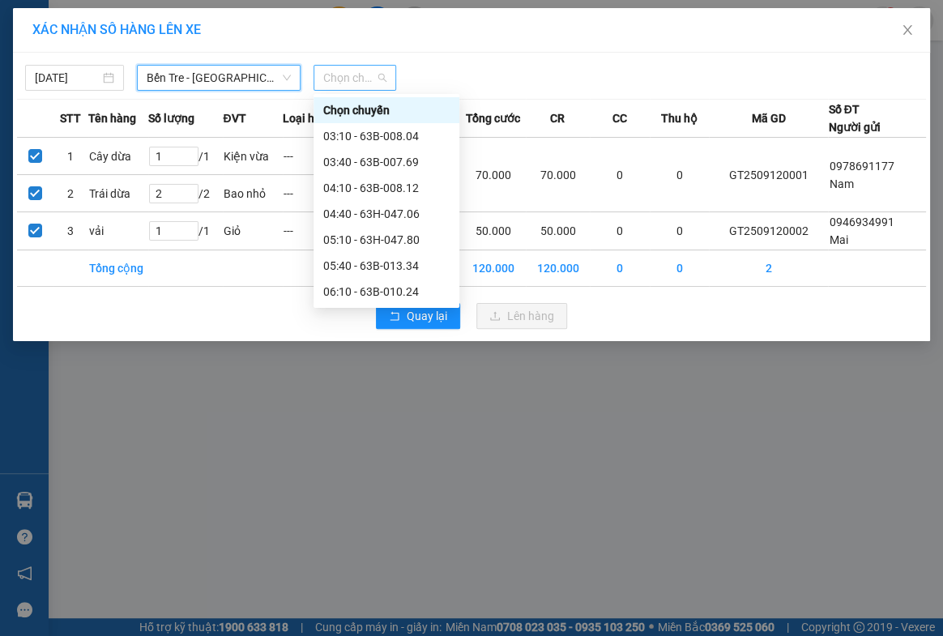
click at [345, 79] on span "Chọn chuyến" at bounding box center [355, 78] width 64 height 24
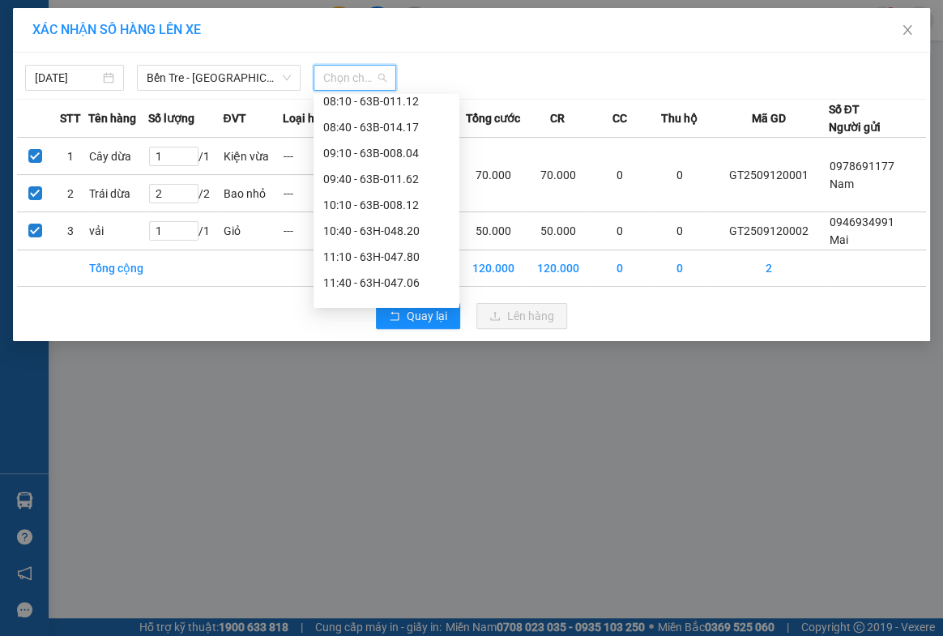
scroll to position [368, 0]
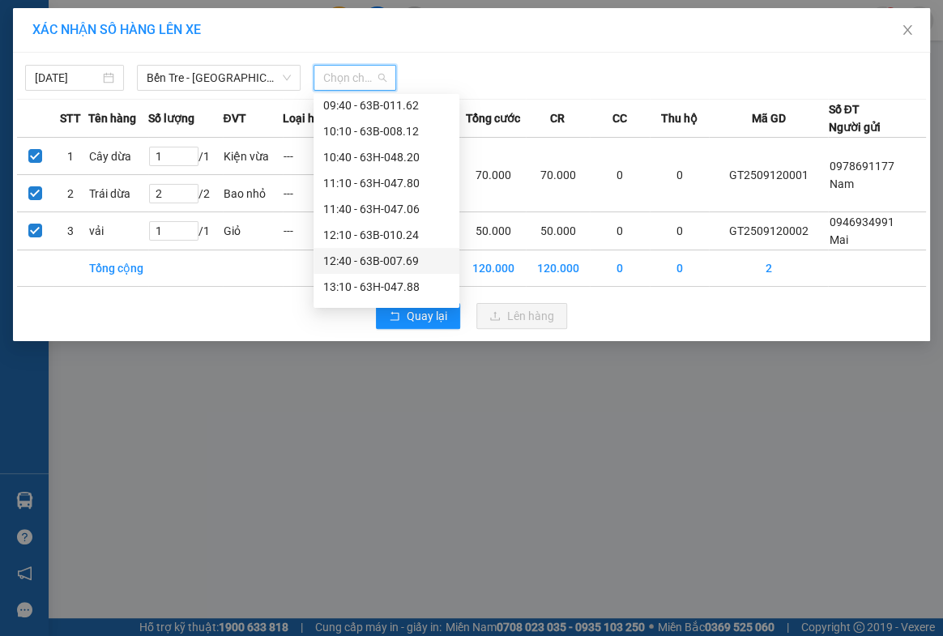
click at [395, 261] on div "12:40 - 63B-007.69" at bounding box center [386, 261] width 126 height 18
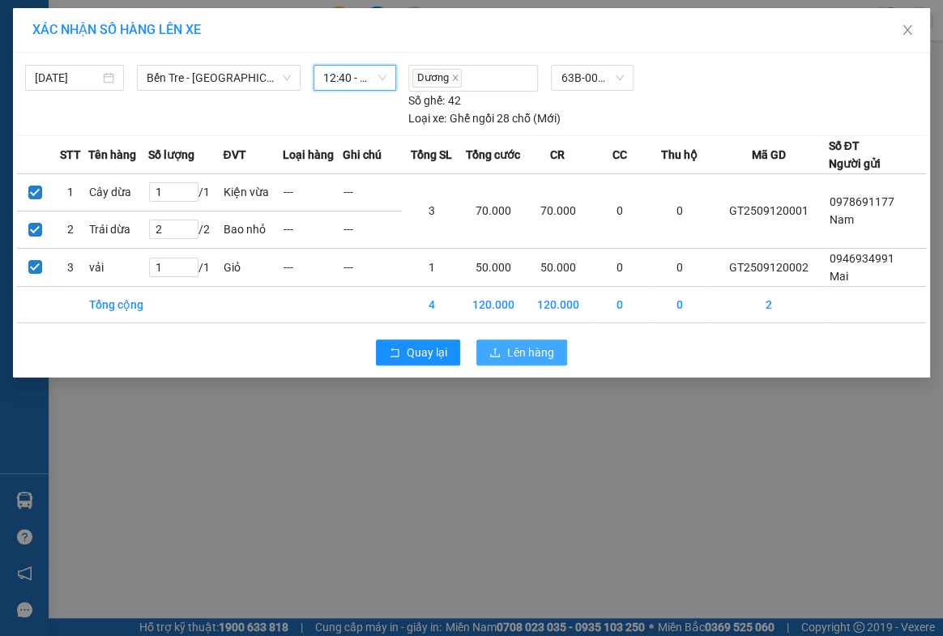
click at [513, 347] on span "Lên hàng" at bounding box center [530, 352] width 47 height 18
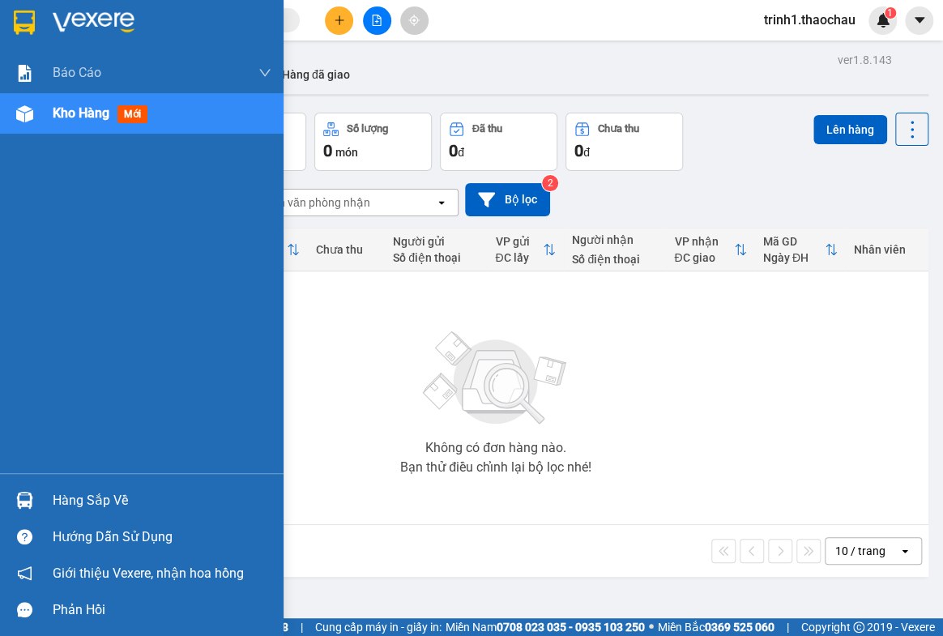
click at [72, 502] on div "Hàng sắp về" at bounding box center [162, 500] width 219 height 24
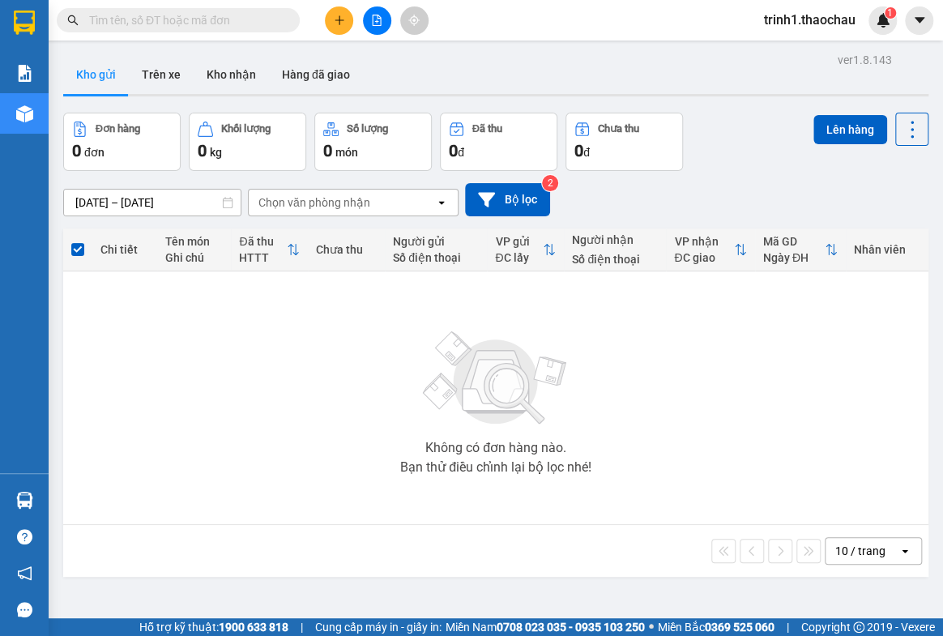
click at [832, 417] on section "Kết quả tìm kiếm ( 0 ) Bộ lọc No Data trinh1.thaochau 1 Báo cáo Báo cáo dòng ti…" at bounding box center [471, 318] width 943 height 636
